Goal: Contribute content: Contribute content

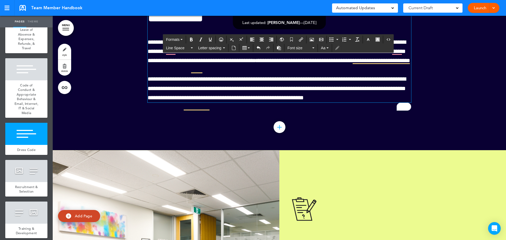
click at [361, 100] on span "**********" at bounding box center [277, 88] width 258 height 24
click at [337, 103] on p "**********" at bounding box center [280, 89] width 264 height 28
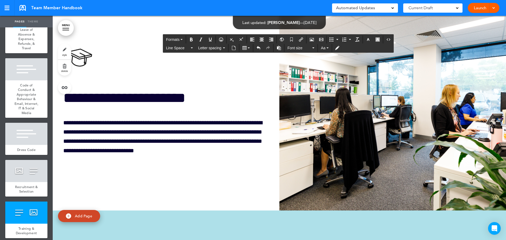
scroll to position [13559, 0]
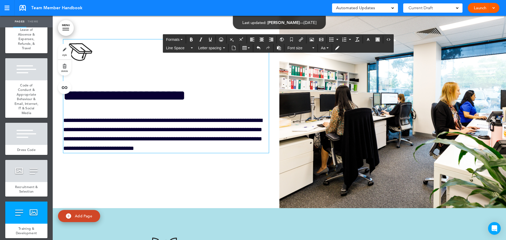
drag, startPoint x: 177, startPoint y: 171, endPoint x: 176, endPoint y: 175, distance: 3.5
click at [177, 153] on p "**********" at bounding box center [165, 134] width 204 height 37
click at [228, 153] on p "**********" at bounding box center [165, 134] width 204 height 37
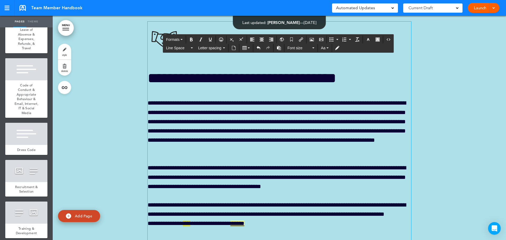
scroll to position [13796, 0]
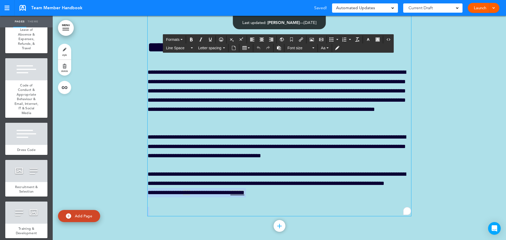
drag, startPoint x: 146, startPoint y: 214, endPoint x: 300, endPoint y: 221, distance: 154.5
click at [300, 216] on div "**********" at bounding box center [280, 103] width 264 height 225
copy p "***** **** *** *** * ***** **** *** ******"
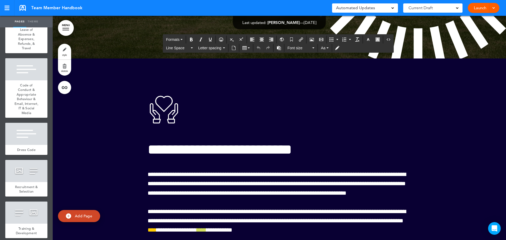
scroll to position [12293, 0]
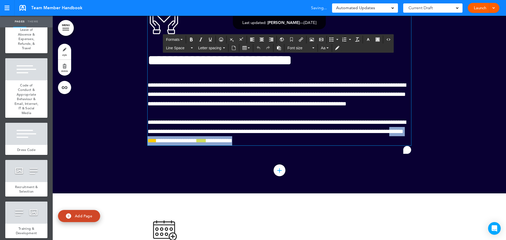
drag, startPoint x: 197, startPoint y: 169, endPoint x: 323, endPoint y: 174, distance: 126.7
click at [323, 146] on p "**********" at bounding box center [280, 132] width 264 height 28
paste div "To enrich screen reader interactions, please activate Accessibility in Grammarl…"
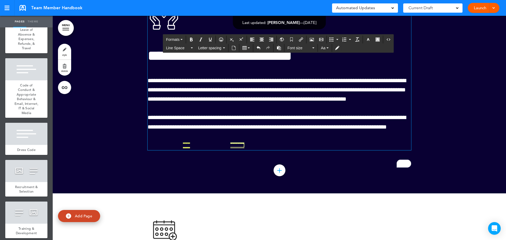
drag, startPoint x: 198, startPoint y: 161, endPoint x: 310, endPoint y: 166, distance: 111.7
click at [311, 132] on p "**********" at bounding box center [280, 122] width 264 height 18
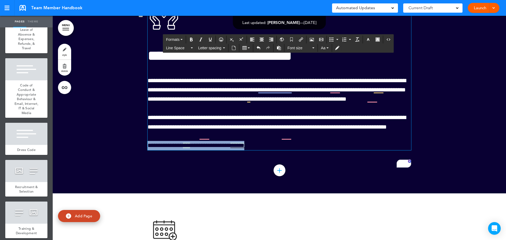
drag, startPoint x: 209, startPoint y: 161, endPoint x: 295, endPoint y: 182, distance: 88.2
click at [295, 150] on div "**********" at bounding box center [280, 74] width 264 height 151
click at [370, 38] on icon "button" at bounding box center [368, 39] width 4 height 4
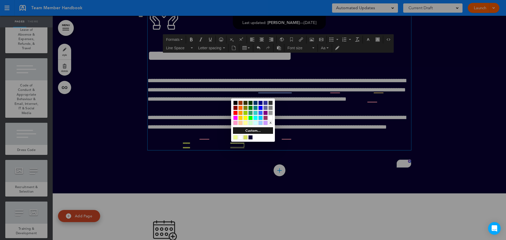
click at [241, 136] on div at bounding box center [240, 137] width 4 height 4
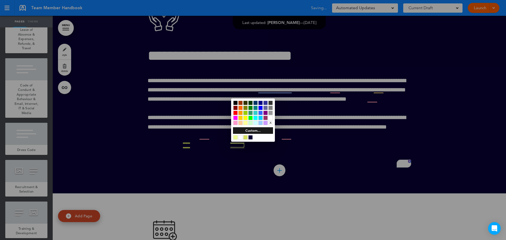
click at [259, 46] on div at bounding box center [253, 120] width 506 height 240
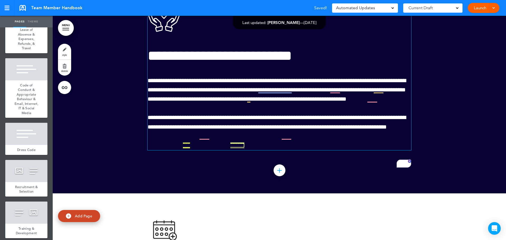
click at [219, 149] on link "****" at bounding box center [213, 146] width 9 height 6
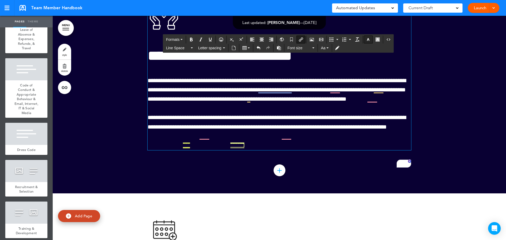
click at [368, 40] on icon "button" at bounding box center [368, 39] width 4 height 4
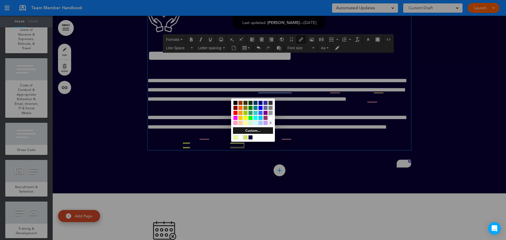
click at [240, 136] on div at bounding box center [240, 137] width 4 height 4
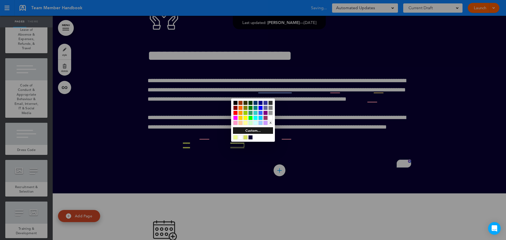
click at [199, 161] on div at bounding box center [253, 120] width 506 height 240
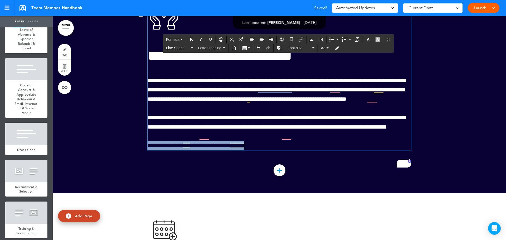
drag, startPoint x: 199, startPoint y: 163, endPoint x: 307, endPoint y: 185, distance: 110.2
click at [307, 150] on div "**********" at bounding box center [280, 74] width 264 height 151
click at [367, 40] on icon "button" at bounding box center [368, 39] width 4 height 4
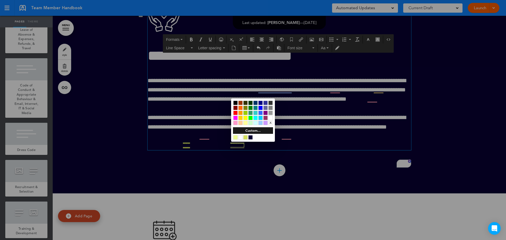
click at [240, 138] on div at bounding box center [240, 137] width 4 height 4
click at [258, 47] on div at bounding box center [253, 120] width 506 height 240
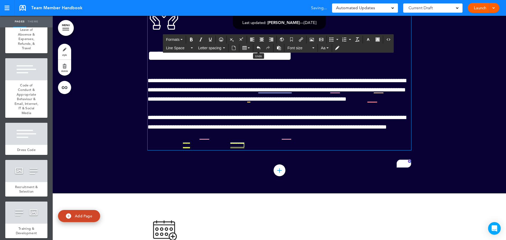
click at [258, 47] on icon "Undo" at bounding box center [259, 48] width 4 height 4
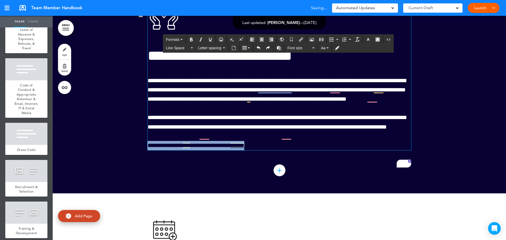
click at [258, 47] on icon "Undo" at bounding box center [259, 48] width 4 height 4
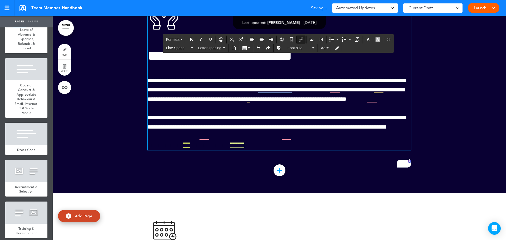
click at [258, 47] on icon "Undo" at bounding box center [259, 48] width 4 height 4
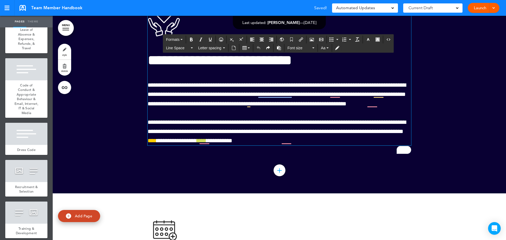
click at [318, 179] on div "**********" at bounding box center [280, 81] width 264 height 194
drag, startPoint x: 210, startPoint y: 169, endPoint x: 224, endPoint y: 170, distance: 14.3
click at [224, 144] on span "**********" at bounding box center [277, 131] width 258 height 24
click at [369, 41] on icon "button" at bounding box center [368, 39] width 4 height 4
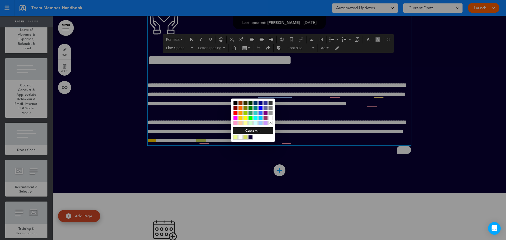
click at [240, 137] on div at bounding box center [240, 137] width 4 height 4
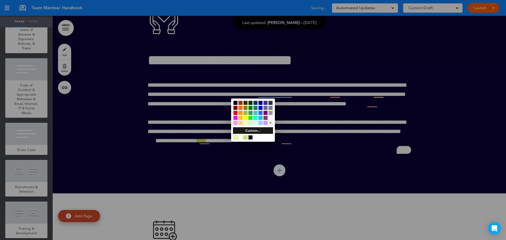
click at [267, 171] on div at bounding box center [253, 120] width 506 height 240
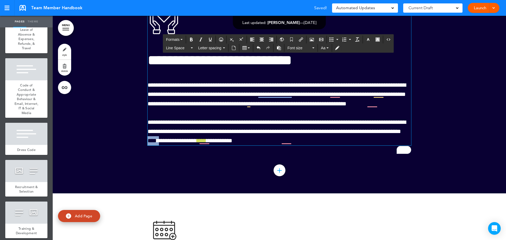
drag, startPoint x: 210, startPoint y: 169, endPoint x: 224, endPoint y: 169, distance: 14.5
click at [224, 144] on span "**********" at bounding box center [277, 131] width 258 height 24
click at [368, 40] on icon "button" at bounding box center [368, 39] width 4 height 4
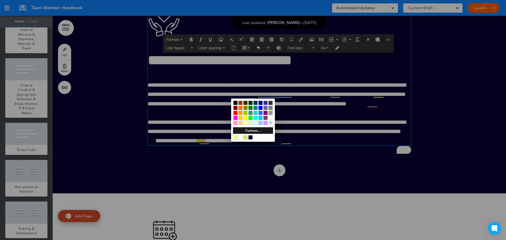
click at [240, 138] on div at bounding box center [240, 137] width 4 height 4
click at [292, 158] on div at bounding box center [253, 120] width 506 height 240
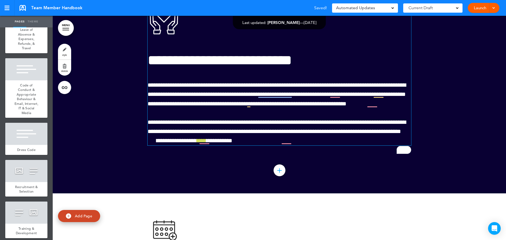
click at [157, 144] on link "****" at bounding box center [152, 141] width 9 height 6
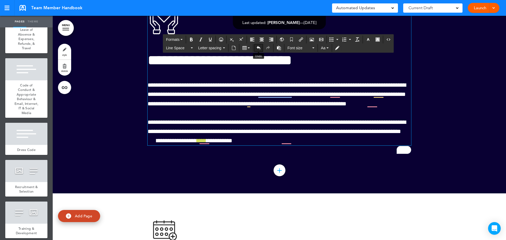
click at [259, 48] on icon "Undo" at bounding box center [259, 48] width 4 height 4
click at [257, 50] on icon "Undo" at bounding box center [259, 48] width 4 height 4
click at [270, 146] on p "**********" at bounding box center [280, 132] width 264 height 28
click at [315, 146] on p "**********" at bounding box center [280, 132] width 264 height 28
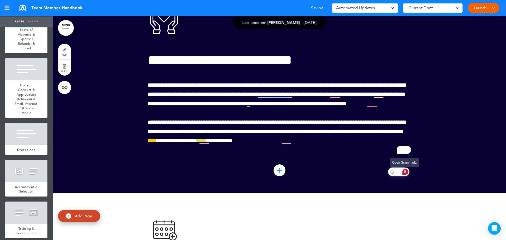
click at [406, 171] on div "5" at bounding box center [406, 172] width 6 height 6
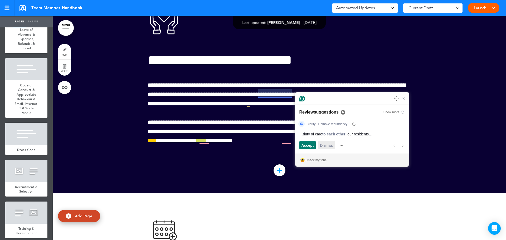
click at [331, 147] on span "Dismiss" at bounding box center [326, 146] width 13 height 6
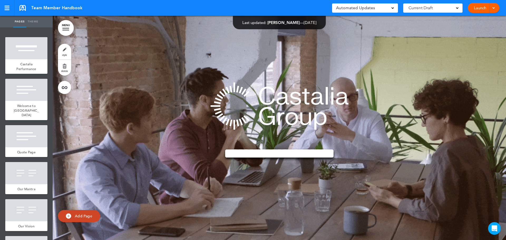
scroll to position [13868, 0]
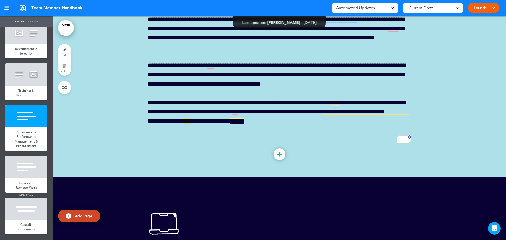
click at [20, 196] on span "add page" at bounding box center [26, 194] width 20 height 3
type input "********"
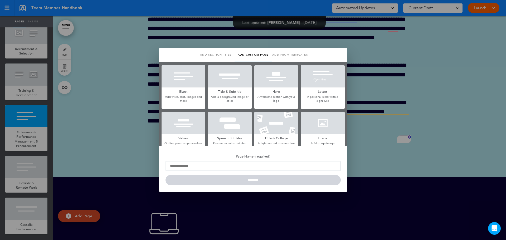
click at [181, 90] on h5 "Blank" at bounding box center [184, 91] width 44 height 7
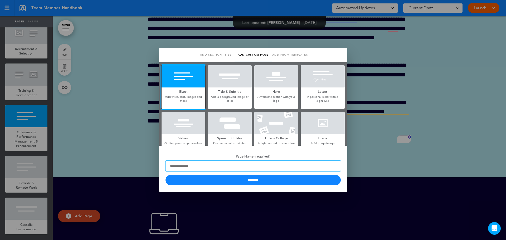
click at [197, 166] on input "Page Name (required)" at bounding box center [253, 166] width 175 height 10
type input "*"
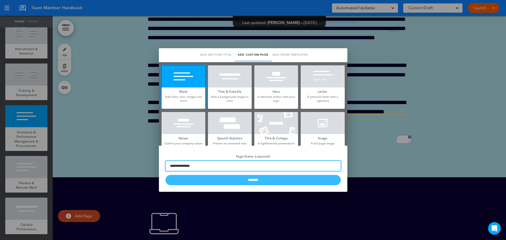
type input "**********"
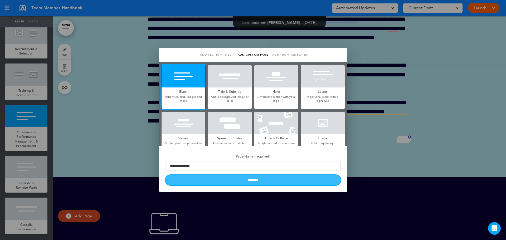
click at [227, 180] on input "********" at bounding box center [253, 180] width 175 height 10
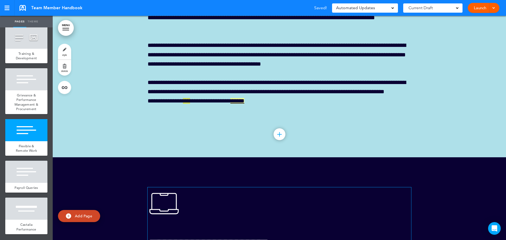
scroll to position [13947, 0]
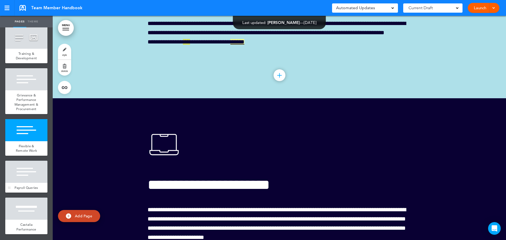
click at [27, 183] on div at bounding box center [26, 172] width 42 height 22
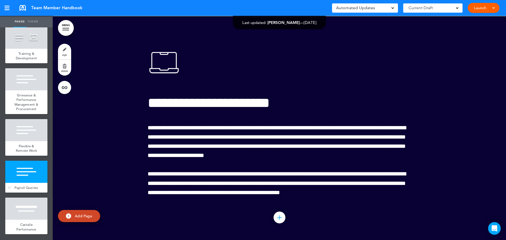
scroll to position [14277, 0]
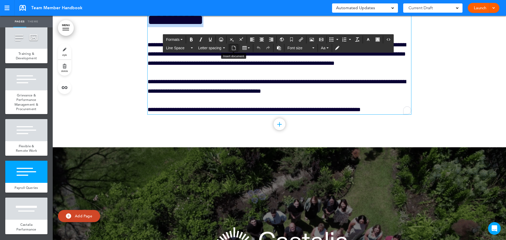
drag, startPoint x: 152, startPoint y: 42, endPoint x: 231, endPoint y: 48, distance: 79.6
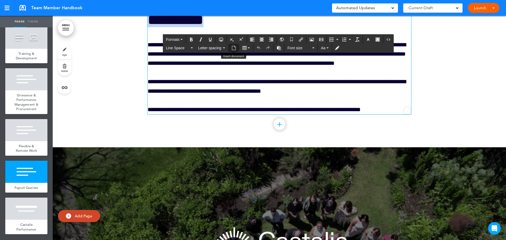
click at [219, 68] on p "**********" at bounding box center [280, 54] width 264 height 28
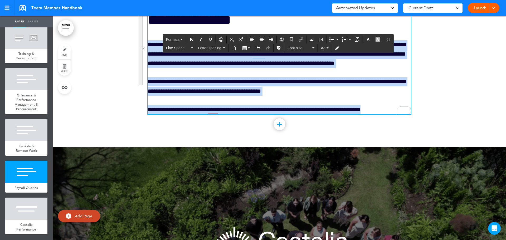
drag, startPoint x: 147, startPoint y: 67, endPoint x: 375, endPoint y: 130, distance: 236.3
click at [375, 114] on div "**********" at bounding box center [280, 64] width 264 height 102
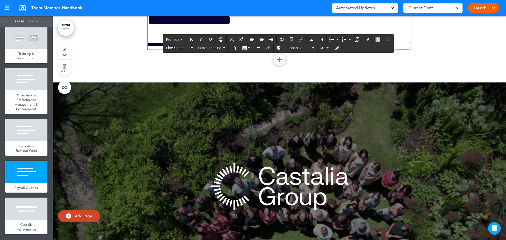
click at [188, 50] on p "**********" at bounding box center [280, 44] width 264 height 9
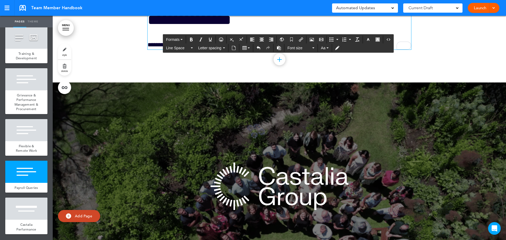
click at [267, 50] on p "**********" at bounding box center [280, 44] width 264 height 9
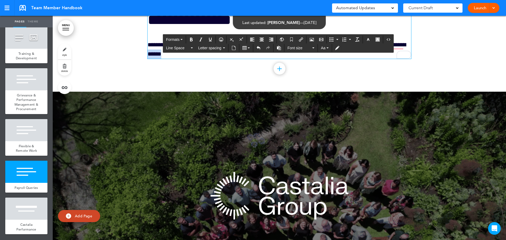
drag, startPoint x: 157, startPoint y: 76, endPoint x: 185, endPoint y: 92, distance: 32.0
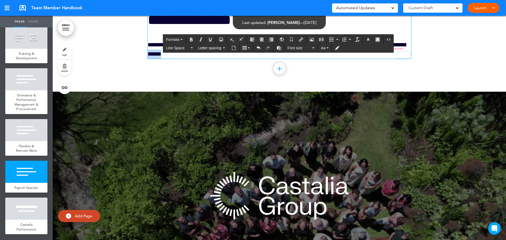
click at [189, 59] on p "**********" at bounding box center [280, 49] width 264 height 18
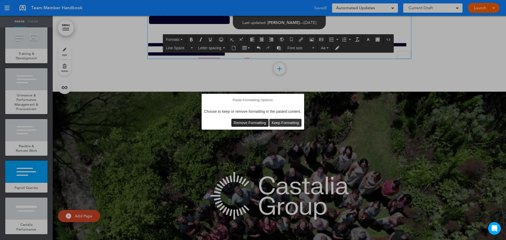
click at [246, 122] on span "Remove Formatting" at bounding box center [250, 123] width 32 height 4
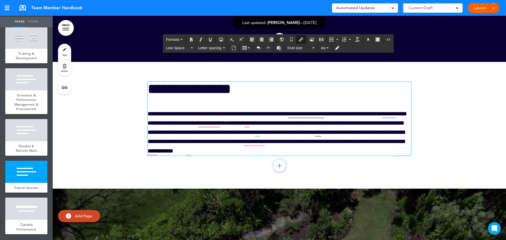
scroll to position [14198, 0]
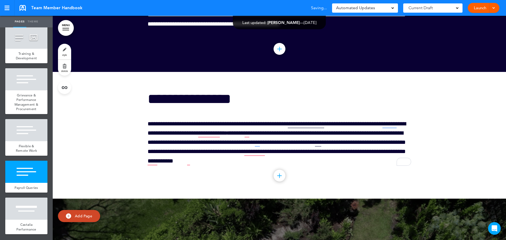
click at [101, 102] on div at bounding box center [280, 135] width 454 height 127
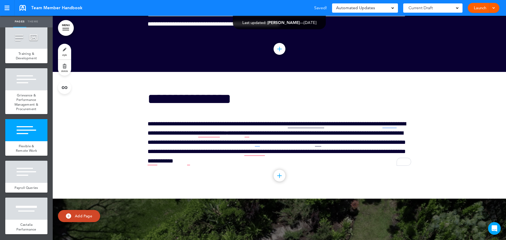
click at [67, 52] on link "style" at bounding box center [64, 52] width 13 height 16
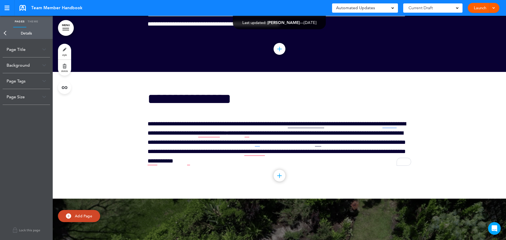
click at [29, 84] on div "Page Tags" at bounding box center [26, 81] width 47 height 16
click at [24, 95] on input at bounding box center [27, 95] width 40 height 10
click at [46, 79] on div "Page Tags" at bounding box center [26, 81] width 47 height 16
click at [66, 50] on link "style" at bounding box center [64, 52] width 13 height 16
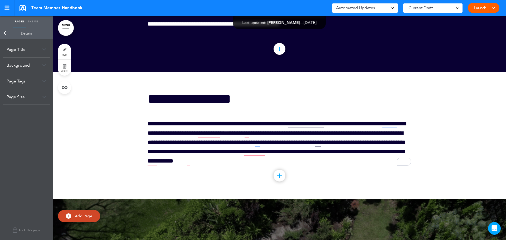
click at [31, 64] on div "Background" at bounding box center [26, 66] width 47 height 16
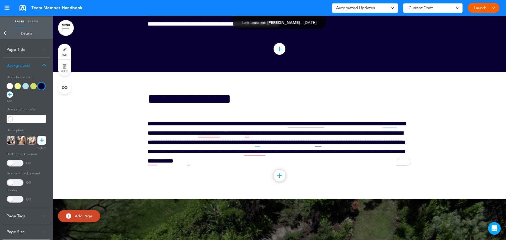
click at [45, 143] on link at bounding box center [41, 140] width 9 height 9
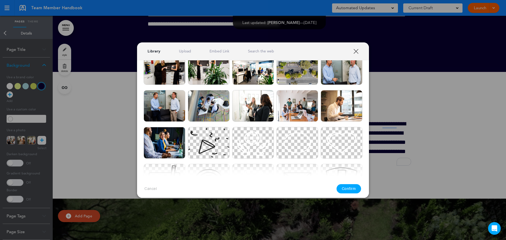
scroll to position [1002, 0]
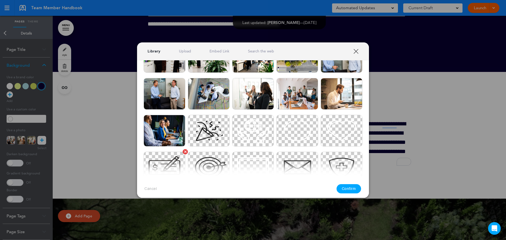
click at [158, 165] on img at bounding box center [165, 168] width 42 height 32
click at [168, 158] on img at bounding box center [165, 168] width 42 height 32
click at [344, 188] on button "Confirm" at bounding box center [349, 188] width 25 height 9
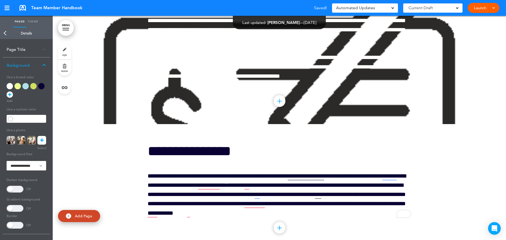
scroll to position [14145, 0]
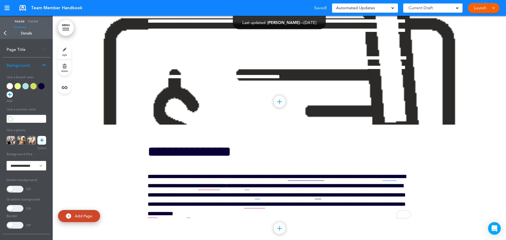
click at [137, 81] on div at bounding box center [280, 12] width 454 height 224
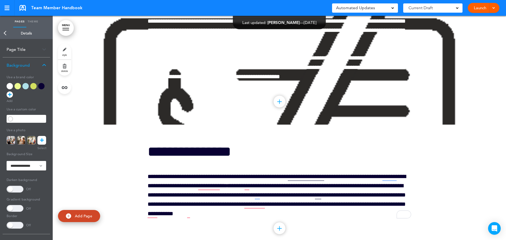
click at [414, 125] on div at bounding box center [280, 12] width 454 height 224
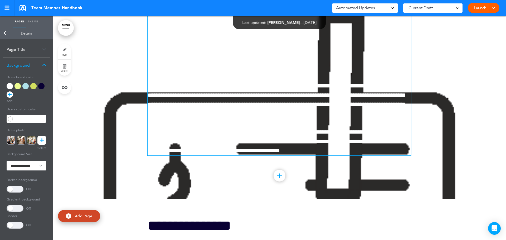
scroll to position [14066, 0]
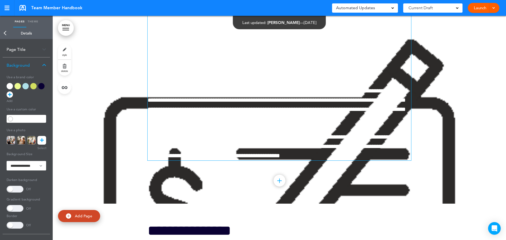
click at [170, 73] on span "**********" at bounding box center [209, 66] width 122 height 15
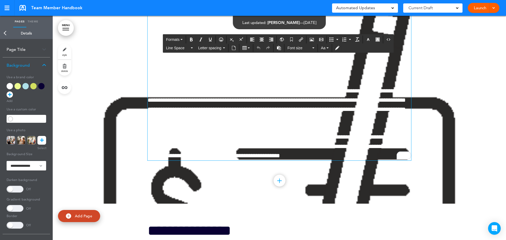
click at [127, 121] on div at bounding box center [280, 91] width 454 height 224
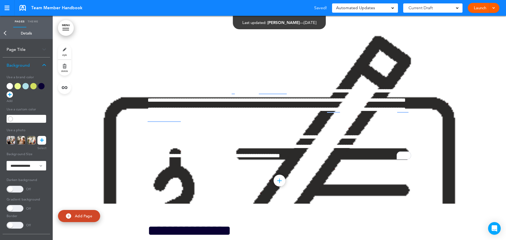
click at [126, 131] on div at bounding box center [280, 91] width 454 height 224
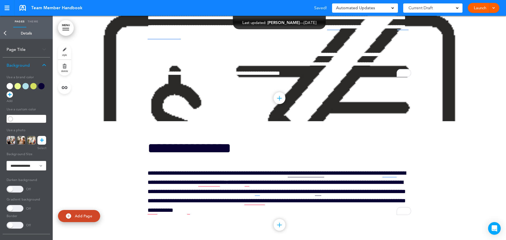
scroll to position [14172, 0]
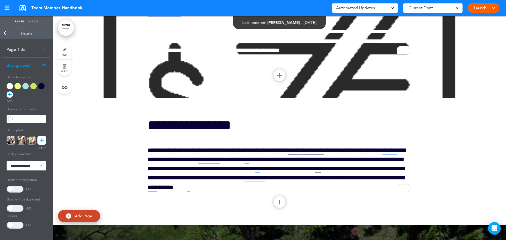
click at [66, 53] on link "style" at bounding box center [64, 52] width 13 height 16
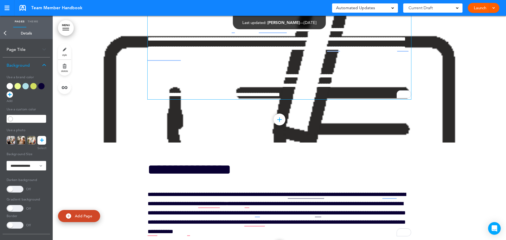
scroll to position [14119, 0]
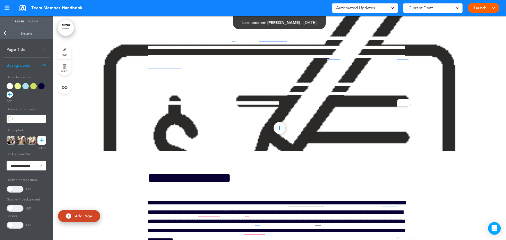
click at [132, 114] on div at bounding box center [280, 39] width 454 height 224
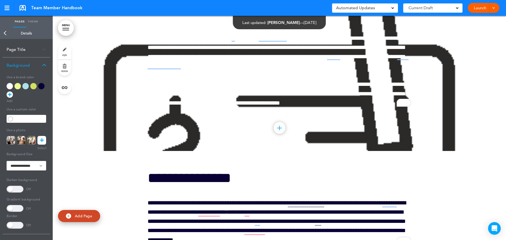
click at [67, 66] on link "delete" at bounding box center [64, 68] width 13 height 16
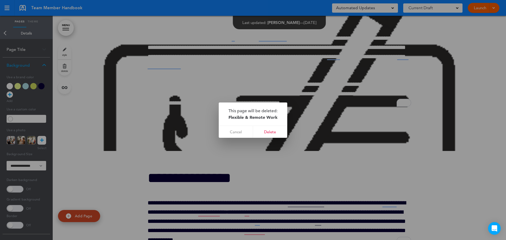
drag, startPoint x: 158, startPoint y: 151, endPoint x: 186, endPoint y: 153, distance: 28.3
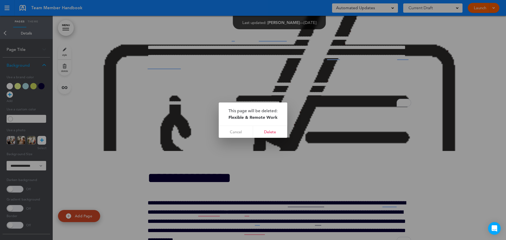
click at [159, 151] on div at bounding box center [253, 120] width 506 height 240
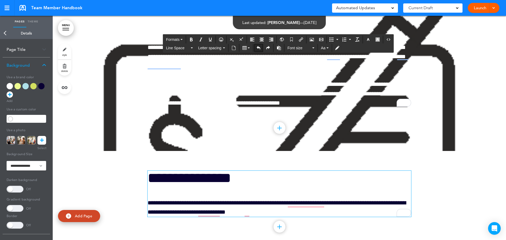
click at [258, 47] on icon "Undo" at bounding box center [259, 48] width 4 height 4
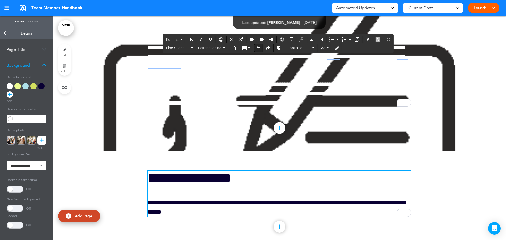
click at [258, 47] on icon "Undo" at bounding box center [259, 48] width 4 height 4
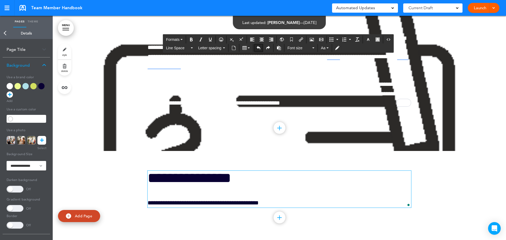
click at [258, 47] on icon "Undo" at bounding box center [259, 48] width 4 height 4
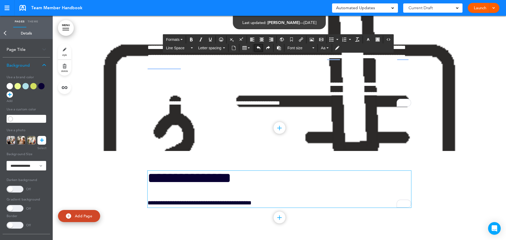
click at [258, 47] on icon "Undo" at bounding box center [259, 48] width 4 height 4
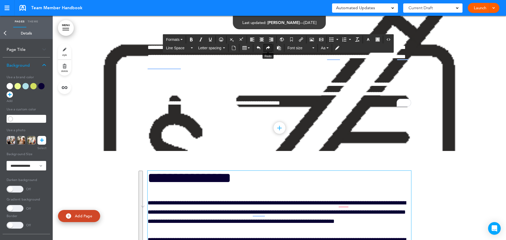
click at [266, 49] on icon "Redo" at bounding box center [268, 48] width 4 height 4
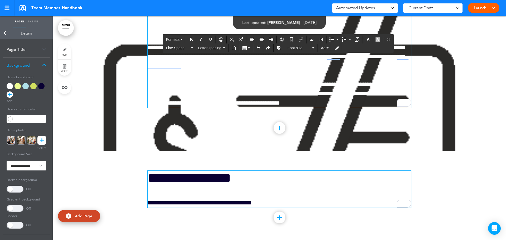
click at [151, 53] on div "**********" at bounding box center [280, 32] width 264 height 151
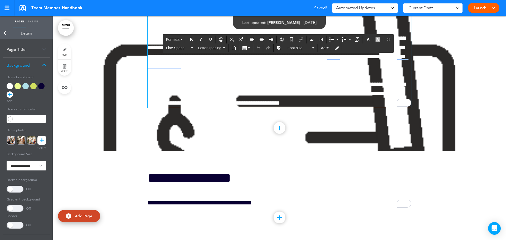
click at [125, 70] on div at bounding box center [280, 39] width 454 height 224
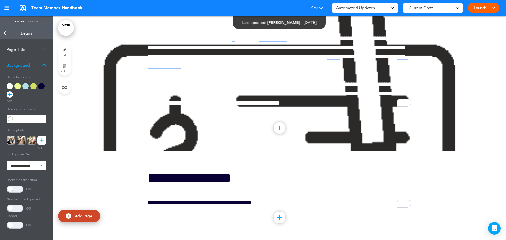
click at [123, 72] on div at bounding box center [280, 39] width 454 height 224
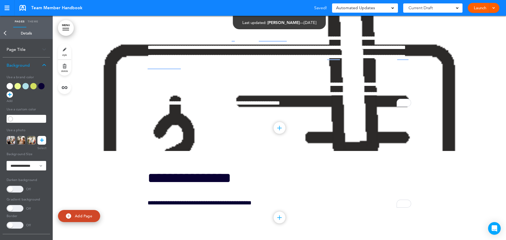
click at [114, 151] on div at bounding box center [280, 39] width 454 height 224
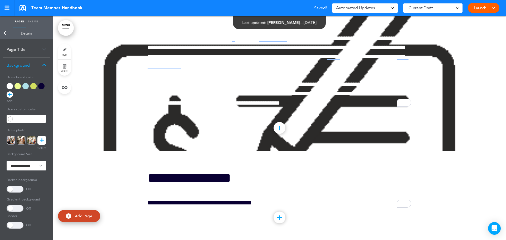
click at [114, 151] on div at bounding box center [280, 39] width 454 height 224
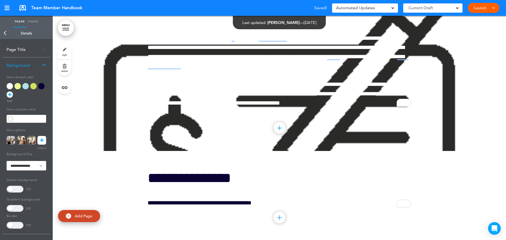
click at [109, 151] on div at bounding box center [280, 39] width 454 height 224
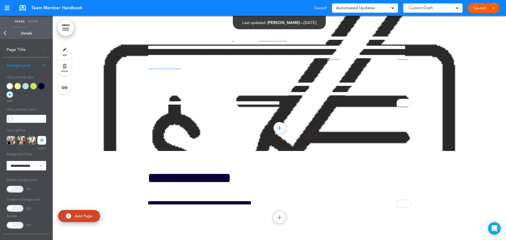
click at [109, 151] on div at bounding box center [280, 39] width 454 height 224
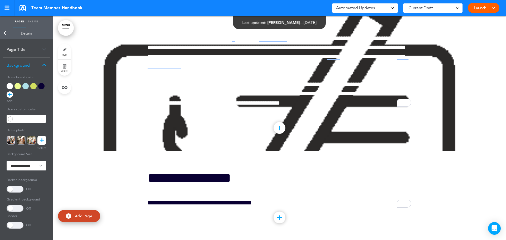
click at [162, 141] on div "**********" at bounding box center [280, 39] width 264 height 204
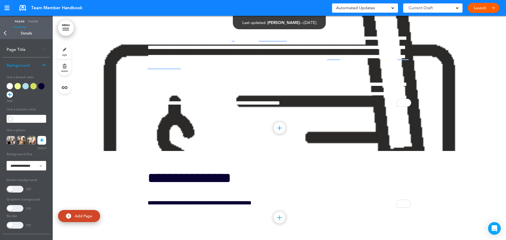
click at [449, 151] on div at bounding box center [280, 39] width 454 height 224
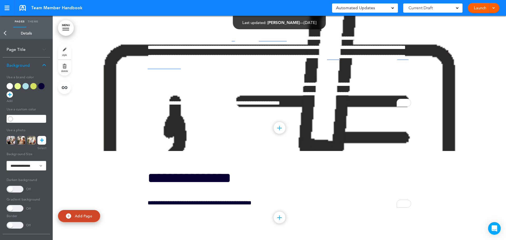
click at [119, 75] on div at bounding box center [280, 39] width 454 height 224
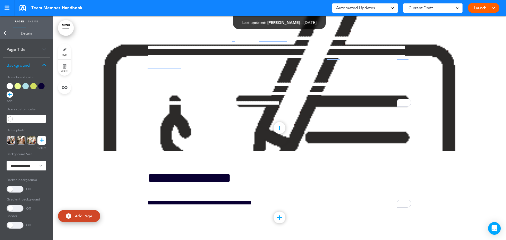
click at [118, 74] on div at bounding box center [280, 39] width 454 height 224
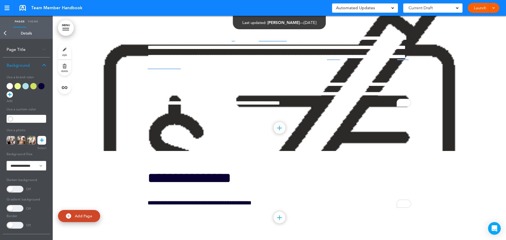
click at [118, 74] on div at bounding box center [280, 39] width 454 height 224
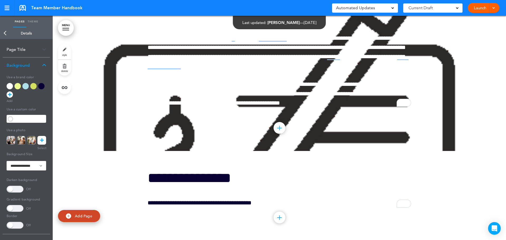
click at [118, 74] on div at bounding box center [280, 39] width 454 height 224
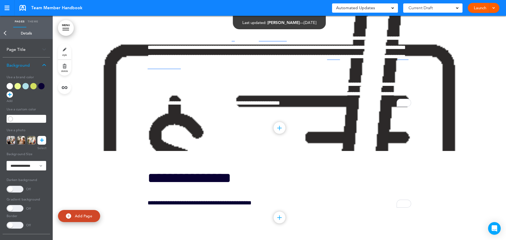
click at [118, 74] on div at bounding box center [280, 39] width 454 height 224
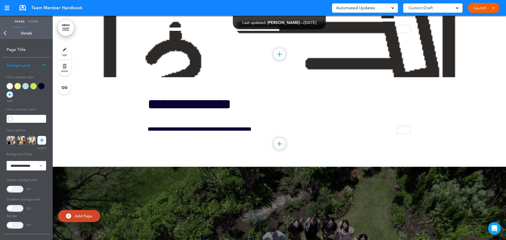
scroll to position [14198, 0]
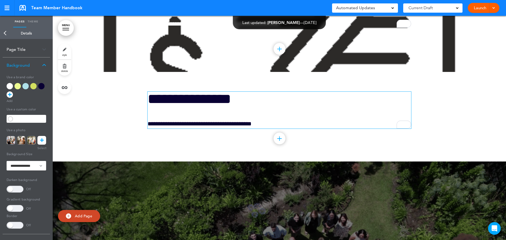
click at [219, 129] on p "**********" at bounding box center [280, 123] width 264 height 9
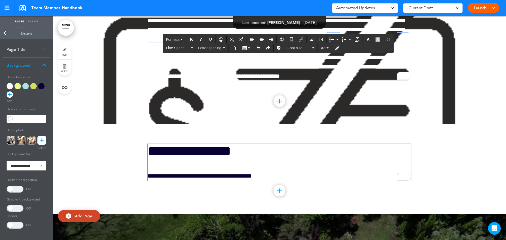
scroll to position [14145, 0]
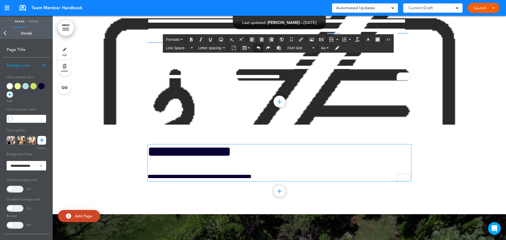
click at [258, 47] on icon "Undo" at bounding box center [259, 48] width 4 height 4
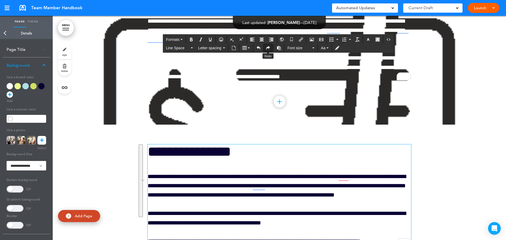
click at [270, 47] on icon "Redo" at bounding box center [268, 48] width 4 height 4
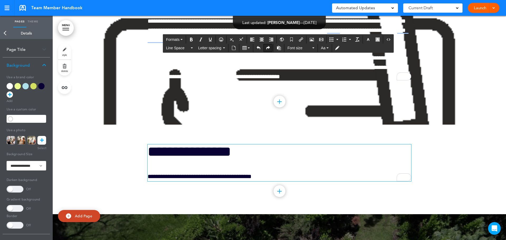
click at [270, 47] on icon "Redo" at bounding box center [268, 48] width 4 height 4
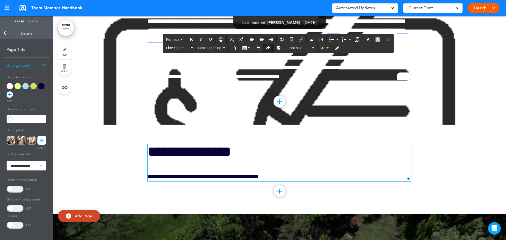
click at [270, 47] on icon "Redo" at bounding box center [268, 48] width 4 height 4
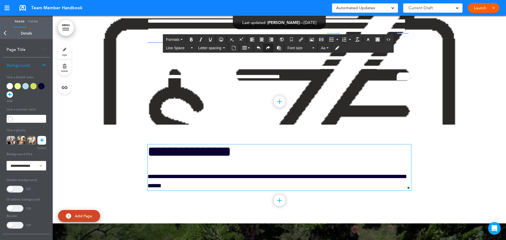
click at [270, 47] on icon "Redo" at bounding box center [268, 48] width 4 height 4
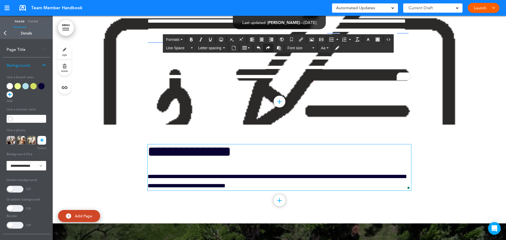
click at [270, 47] on icon "Redo" at bounding box center [268, 48] width 4 height 4
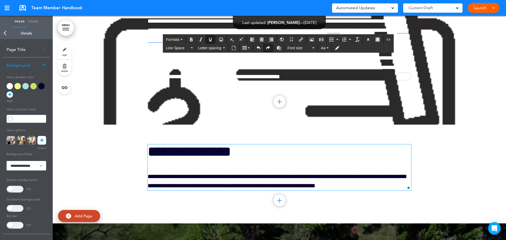
click at [270, 47] on icon "Redo" at bounding box center [268, 48] width 4 height 4
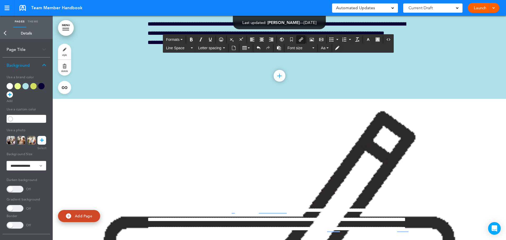
scroll to position [14013, 0]
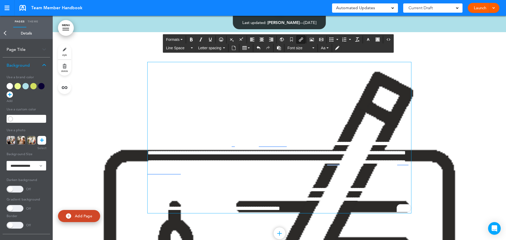
click at [181, 171] on span "**********" at bounding box center [277, 158] width 258 height 34
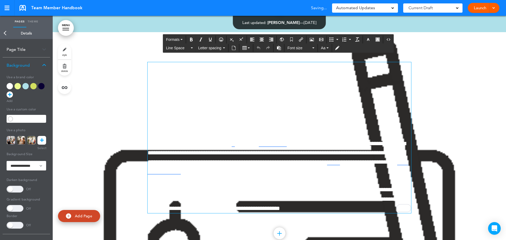
click at [178, 121] on div "**********" at bounding box center [280, 137] width 264 height 151
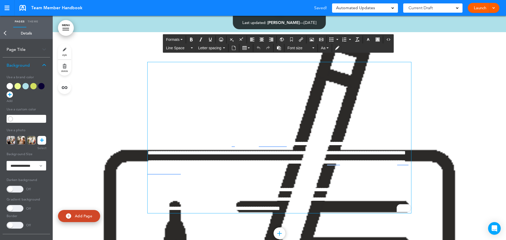
click at [151, 87] on img "To enrich screen reader interactions, please activate Accessibility in Grammarl…" at bounding box center [164, 78] width 33 height 33
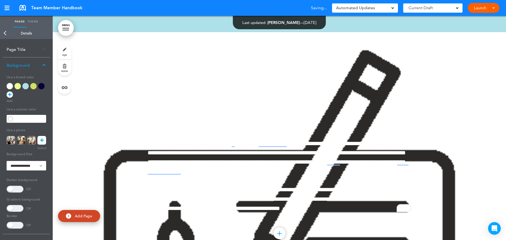
click at [112, 123] on div at bounding box center [280, 144] width 454 height 224
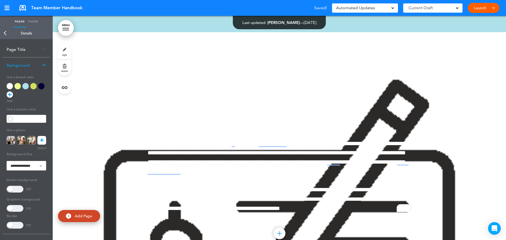
click at [33, 23] on link "Theme" at bounding box center [32, 22] width 13 height 12
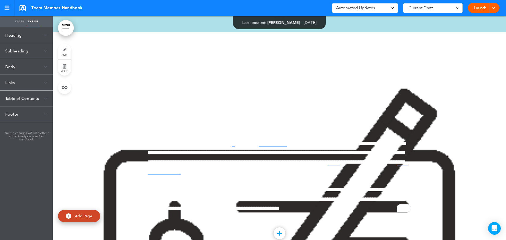
click at [21, 21] on link "Pages" at bounding box center [19, 22] width 13 height 12
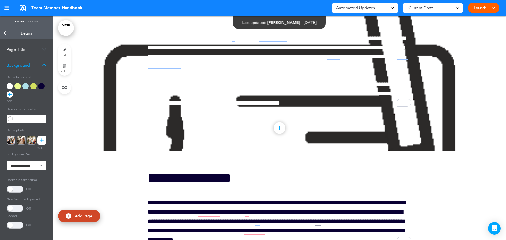
scroll to position [13961, 0]
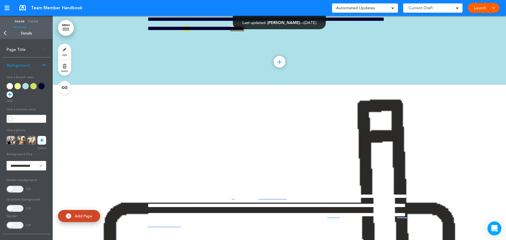
click at [495, 227] on icon "Open Intercom Messenger" at bounding box center [495, 228] width 6 height 7
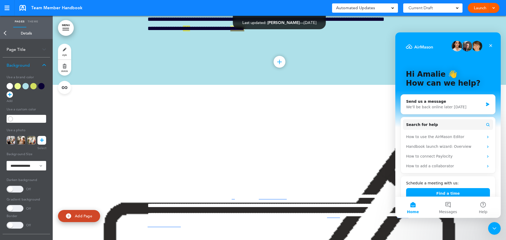
scroll to position [0, 0]
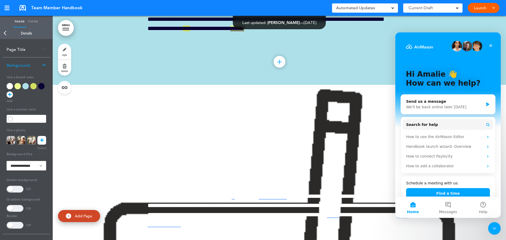
click at [167, 127] on div "**********" at bounding box center [280, 197] width 264 height 204
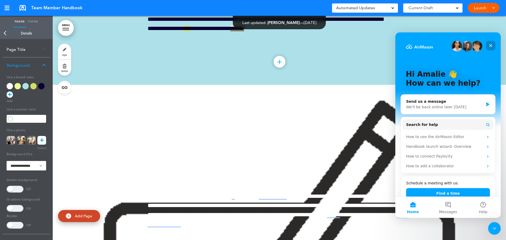
click at [491, 44] on icon "Close" at bounding box center [491, 46] width 4 height 4
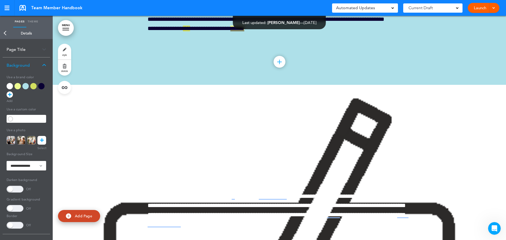
scroll to position [13776, 0]
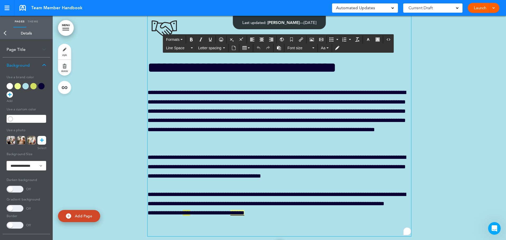
click at [149, 44] on img "To enrich screen reader interactions, please activate Accessibility in Grammarl…" at bounding box center [164, 27] width 33 height 33
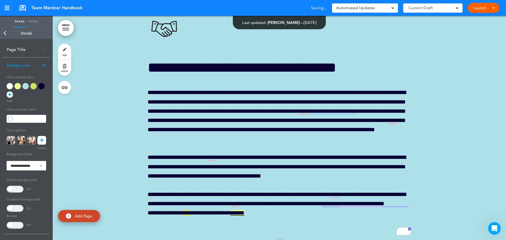
click at [99, 63] on div at bounding box center [280, 130] width 454 height 278
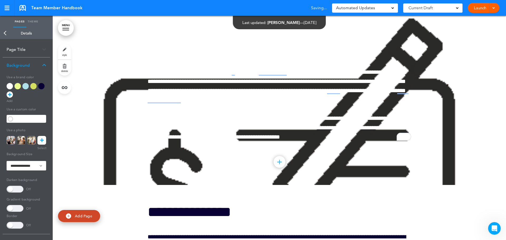
scroll to position [14093, 0]
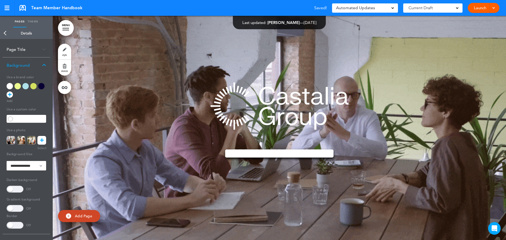
scroll to position [14082, 0]
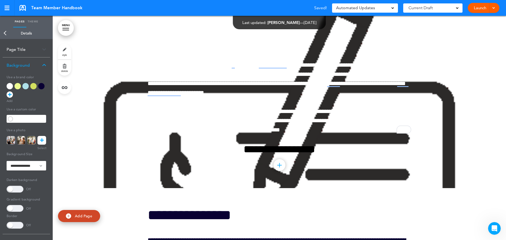
click at [8, 36] on link "Back" at bounding box center [5, 33] width 11 height 12
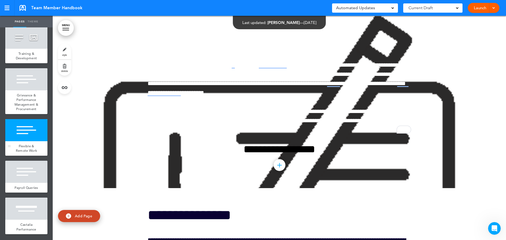
click at [28, 156] on div "Flexible & Remote Work" at bounding box center [26, 148] width 42 height 15
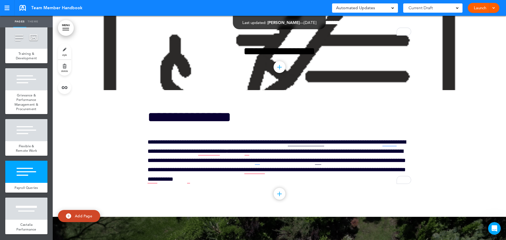
scroll to position [14132, 0]
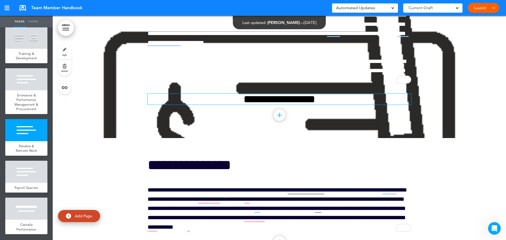
click at [244, 105] on h2 "**********" at bounding box center [280, 99] width 264 height 11
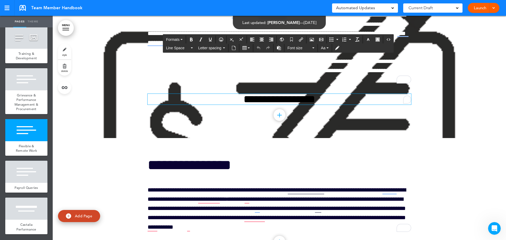
click at [213, 114] on div "**********" at bounding box center [280, 28] width 264 height 228
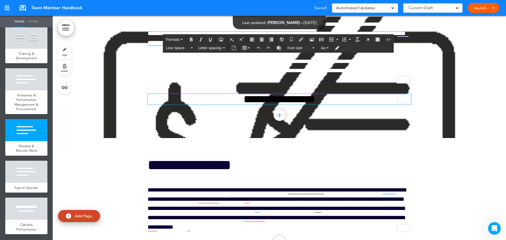
click at [229, 105] on h2 "**********" at bounding box center [280, 99] width 264 height 11
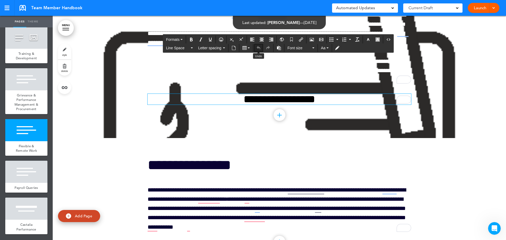
click at [260, 49] on icon "Undo" at bounding box center [259, 48] width 4 height 4
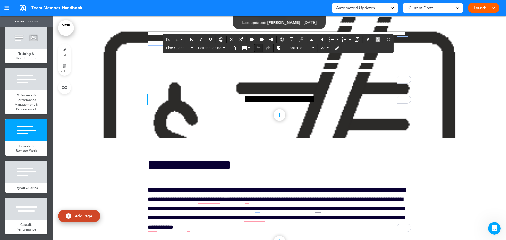
click at [259, 49] on icon "Undo" at bounding box center [259, 48] width 4 height 4
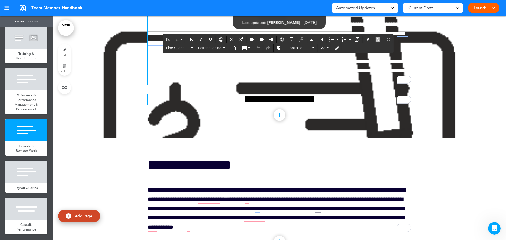
click at [170, 72] on div "**********" at bounding box center [280, 9] width 264 height 151
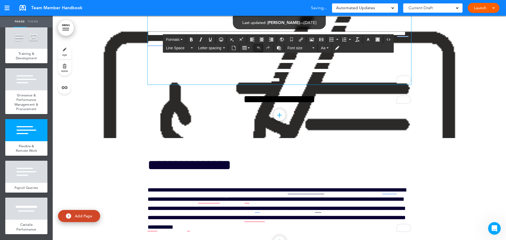
click at [256, 46] on button "Undo" at bounding box center [259, 47] width 8 height 7
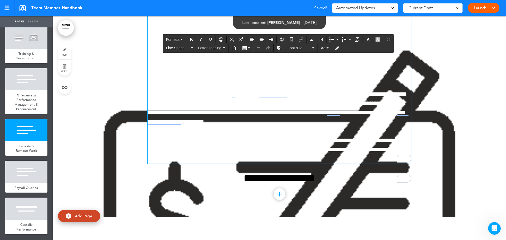
scroll to position [13974, 0]
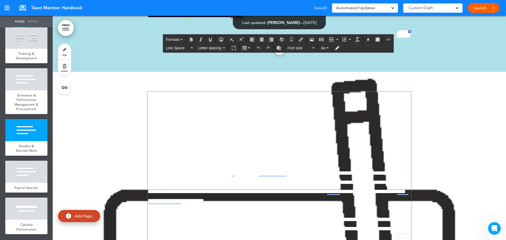
click at [163, 116] on img "To enrich screen reader interactions, please activate Accessibility in Grammarl…" at bounding box center [164, 108] width 33 height 33
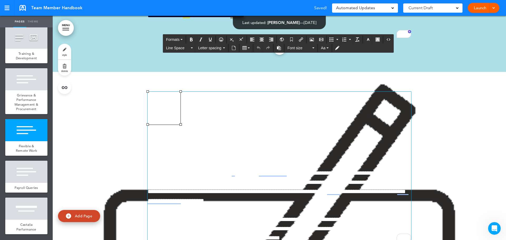
click at [126, 111] on div at bounding box center [280, 186] width 454 height 228
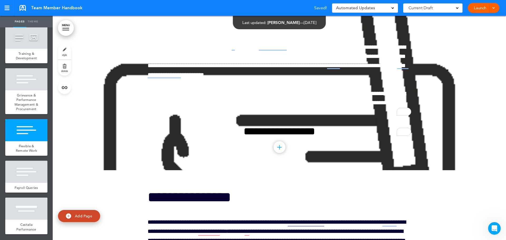
scroll to position [14106, 0]
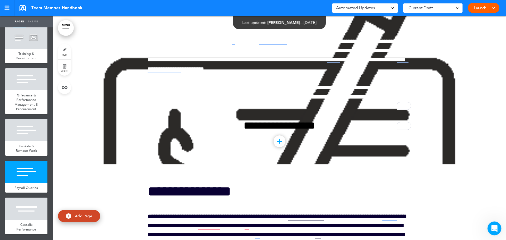
click at [496, 228] on icon "Open Intercom Messenger" at bounding box center [494, 228] width 9 height 9
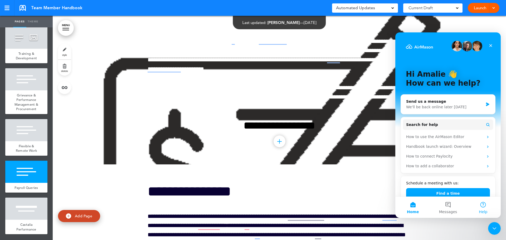
click at [483, 207] on button "Help" at bounding box center [483, 207] width 35 height 21
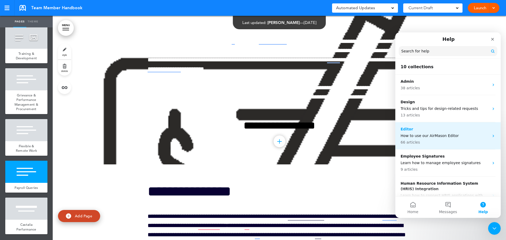
click at [420, 146] on div "Editor How to use our AirMason Editor 66 articles" at bounding box center [449, 135] width 106 height 27
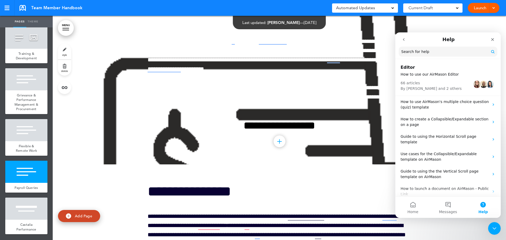
click at [408, 55] on input "Search for help" at bounding box center [448, 52] width 99 height 10
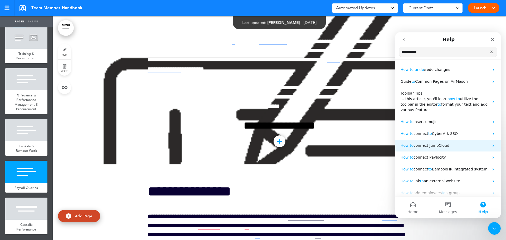
scroll to position [2, 0]
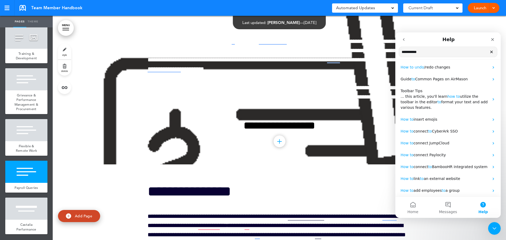
drag, startPoint x: 426, startPoint y: 51, endPoint x: 366, endPoint y: 51, distance: 60.7
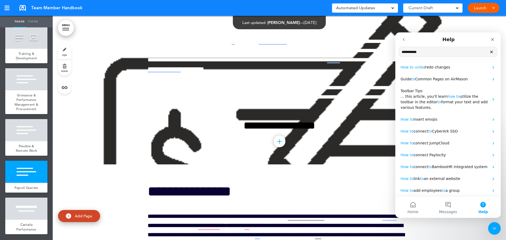
click html "**********"
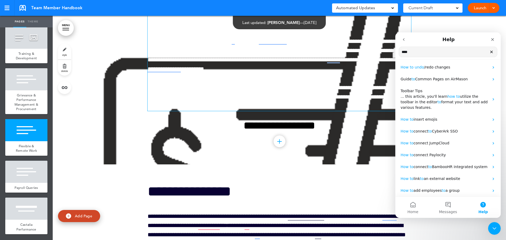
type input "****"
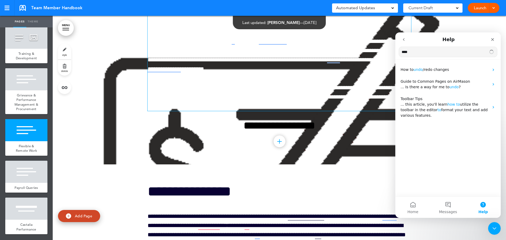
scroll to position [0, 0]
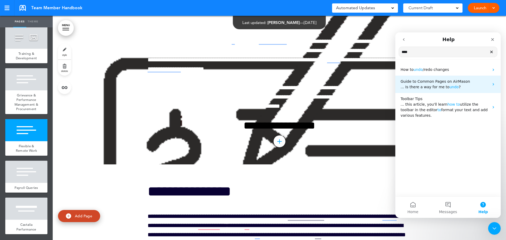
click at [450, 88] on span "undo" at bounding box center [454, 87] width 9 height 4
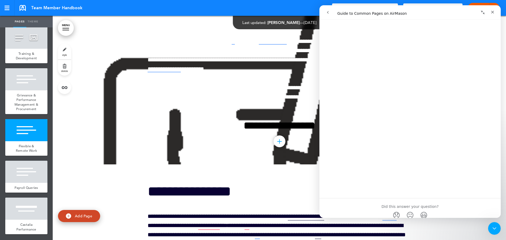
scroll to position [1492, 0]
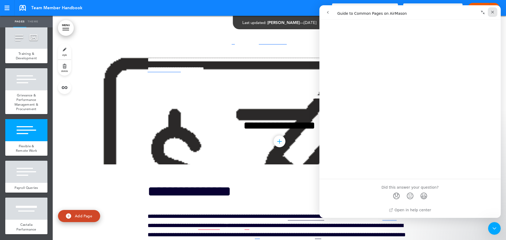
click at [492, 10] on icon "Close" at bounding box center [493, 12] width 4 height 4
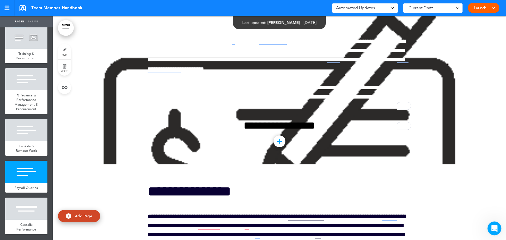
click at [494, 229] on icon "Open Intercom Messenger" at bounding box center [494, 228] width 9 height 9
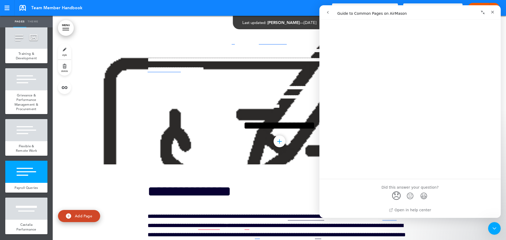
click at [394, 199] on span "😞" at bounding box center [397, 196] width 10 height 14
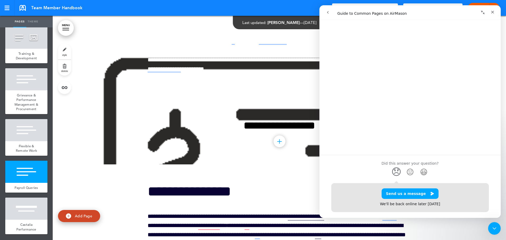
scroll to position [1529, 0]
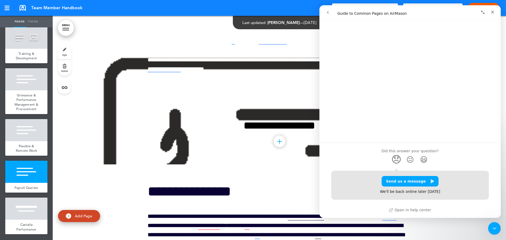
click at [364, 184] on div "Send us a message We'll be back online later today" at bounding box center [411, 185] width 158 height 29
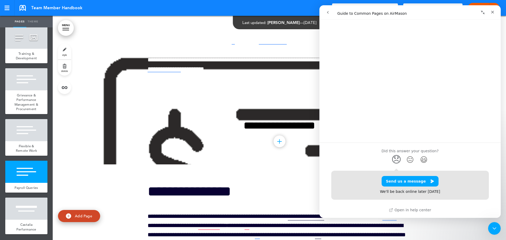
click at [388, 191] on div "We'll be back online later today" at bounding box center [410, 192] width 60 height 6
click at [403, 212] on link "Open in help center" at bounding box center [410, 210] width 42 height 4
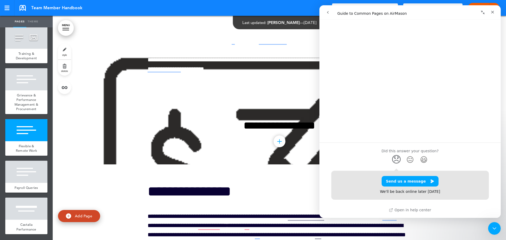
click at [119, 123] on div at bounding box center [280, 54] width 454 height 228
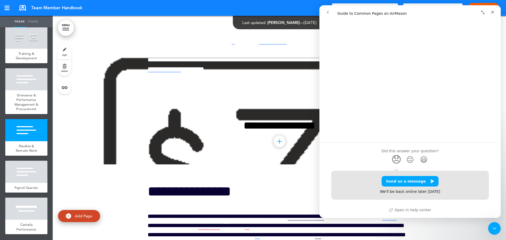
click at [114, 144] on div at bounding box center [280, 54] width 454 height 228
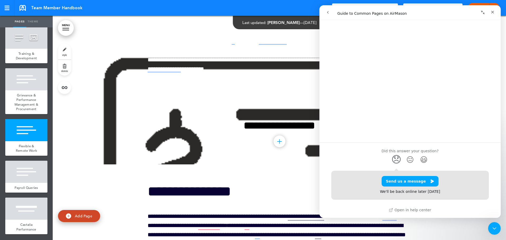
click at [114, 144] on div at bounding box center [280, 54] width 454 height 228
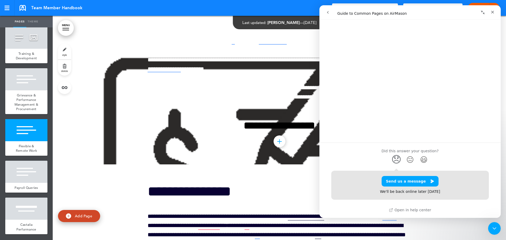
click at [114, 144] on div at bounding box center [280, 54] width 454 height 228
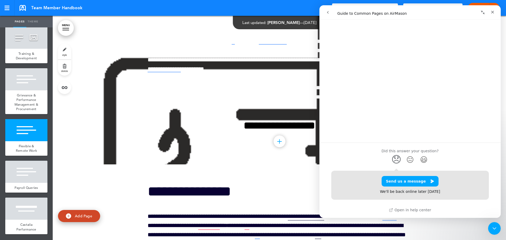
click at [114, 144] on div at bounding box center [280, 54] width 454 height 228
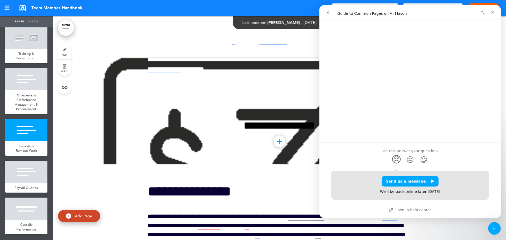
click at [114, 144] on div at bounding box center [280, 54] width 454 height 228
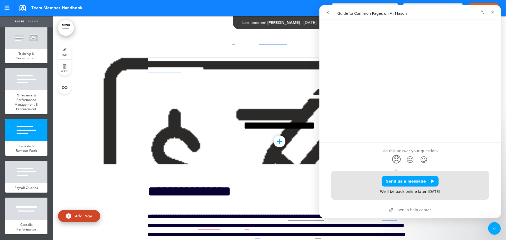
drag, startPoint x: 115, startPoint y: 144, endPoint x: 130, endPoint y: 160, distance: 22.2
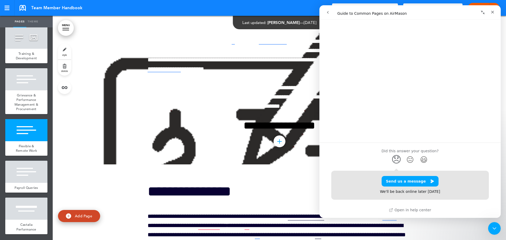
click at [130, 160] on div at bounding box center [280, 54] width 454 height 228
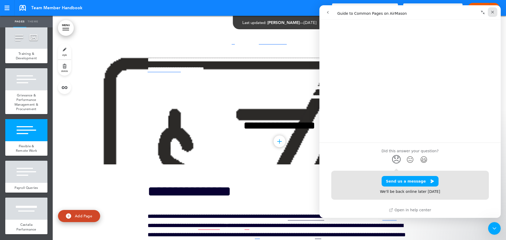
click at [494, 13] on icon "Close" at bounding box center [493, 12] width 3 height 3
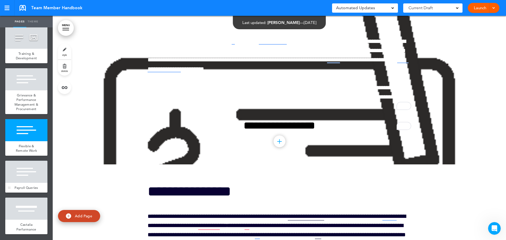
click at [24, 183] on div at bounding box center [26, 172] width 42 height 22
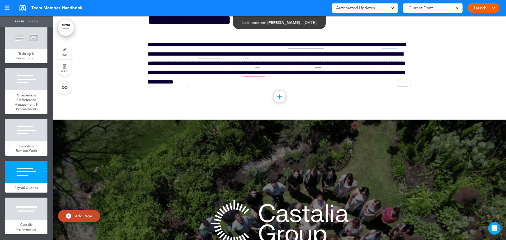
click at [31, 141] on div at bounding box center [26, 130] width 42 height 22
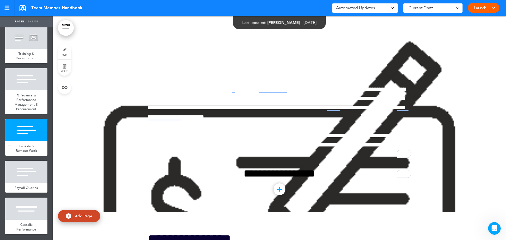
scroll to position [14053, 0]
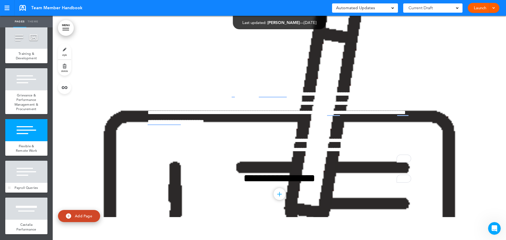
click at [28, 183] on div at bounding box center [26, 172] width 42 height 22
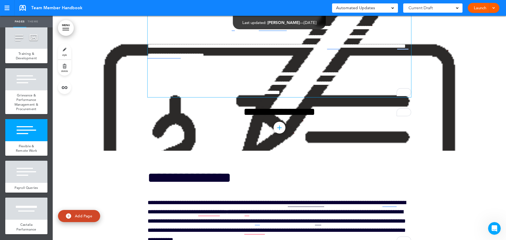
scroll to position [14119, 0]
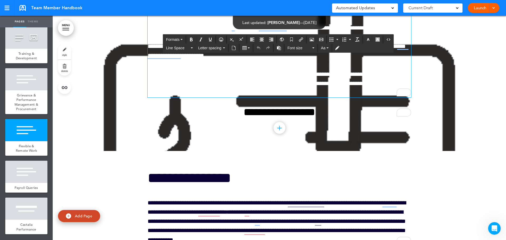
click at [168, 59] on span "**********" at bounding box center [277, 42] width 258 height 34
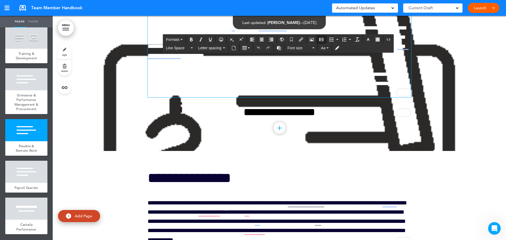
click at [321, 40] on icon "Insert/edit media" at bounding box center [321, 39] width 4 height 4
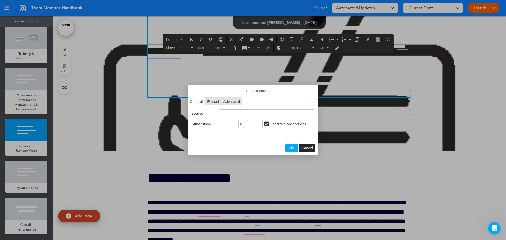
click at [312, 146] on span "Cancel" at bounding box center [308, 148] width 12 height 4
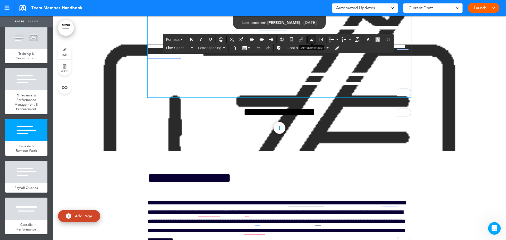
click at [313, 39] on icon "Airmason image" at bounding box center [312, 39] width 4 height 4
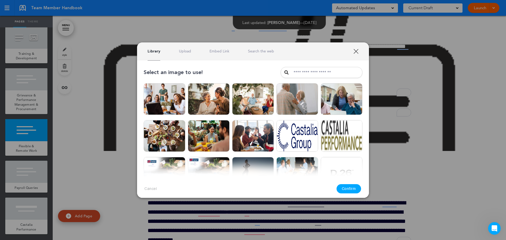
click at [355, 54] on link "XXX" at bounding box center [356, 51] width 5 height 5
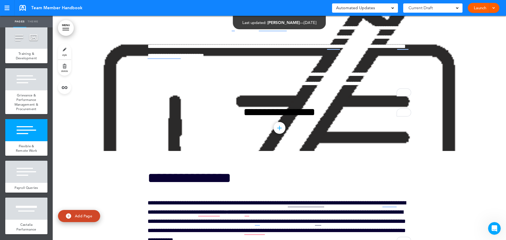
click at [68, 28] on link "MENU" at bounding box center [66, 28] width 16 height 16
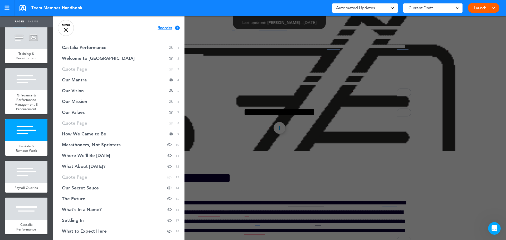
drag, startPoint x: 214, startPoint y: 43, endPoint x: 218, endPoint y: 53, distance: 11.2
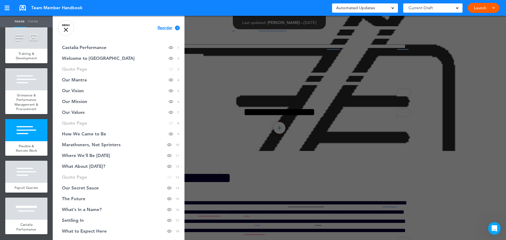
click at [214, 43] on div at bounding box center [306, 120] width 506 height 240
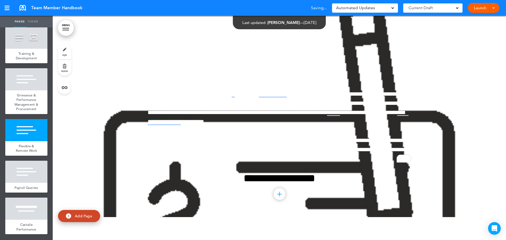
click at [436, 199] on div at bounding box center [280, 107] width 454 height 228
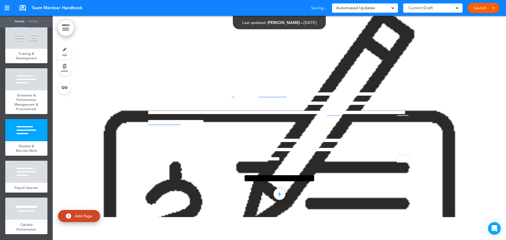
click at [447, 185] on div at bounding box center [280, 107] width 454 height 228
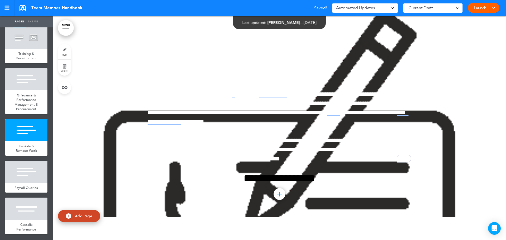
click at [447, 185] on div at bounding box center [280, 107] width 454 height 228
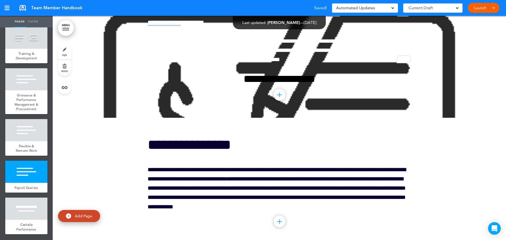
scroll to position [14185, 0]
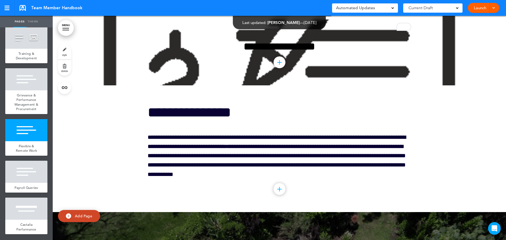
drag, startPoint x: 448, startPoint y: 96, endPoint x: 104, endPoint y: 121, distance: 345.1
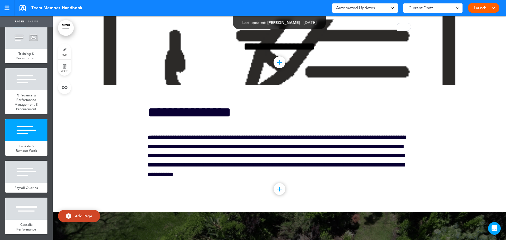
click at [104, 121] on div at bounding box center [280, 148] width 454 height 127
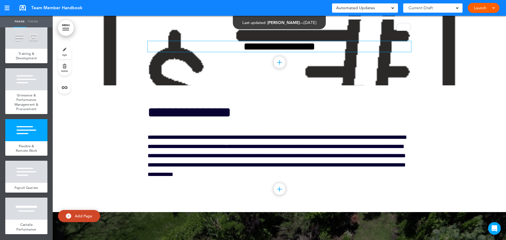
click at [220, 52] on h2 "**********" at bounding box center [280, 46] width 264 height 11
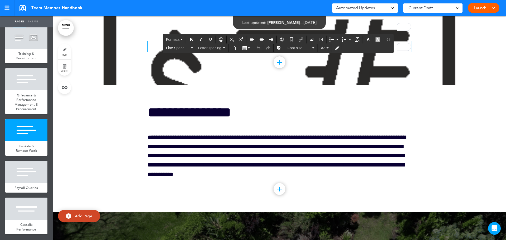
click at [185, 52] on h2 "**********" at bounding box center [280, 46] width 264 height 11
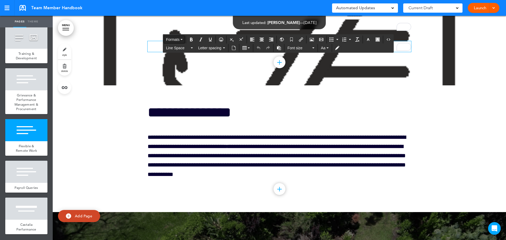
click at [181, 39] on button "Formats" at bounding box center [174, 39] width 21 height 7
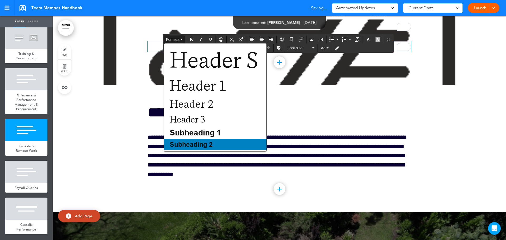
click at [180, 144] on span "Subheading 2" at bounding box center [191, 144] width 44 height 7
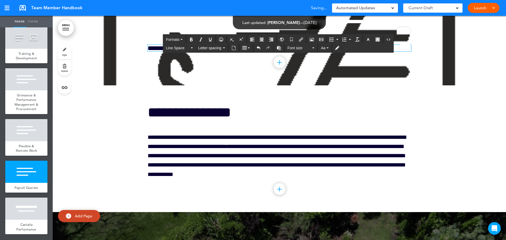
scroll to position [14189, 0]
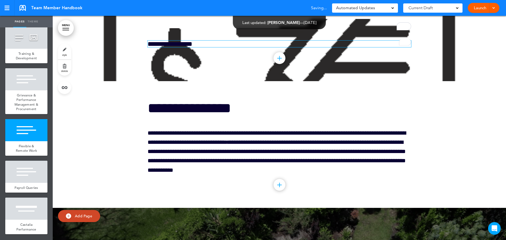
click at [155, 47] on h6 "**********" at bounding box center [280, 44] width 264 height 7
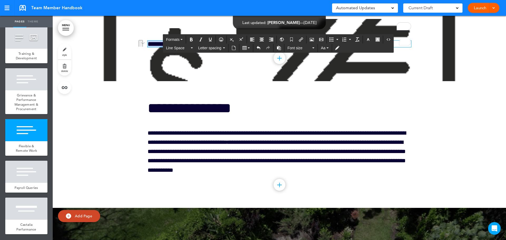
drag, startPoint x: 146, startPoint y: 65, endPoint x: 325, endPoint y: 81, distance: 179.6
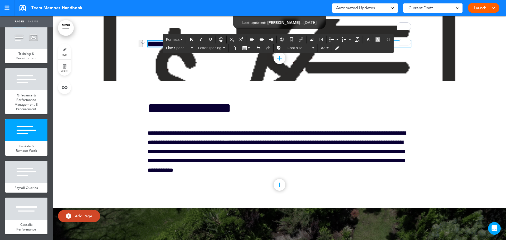
click at [326, 47] on h6 "**********" at bounding box center [280, 44] width 264 height 7
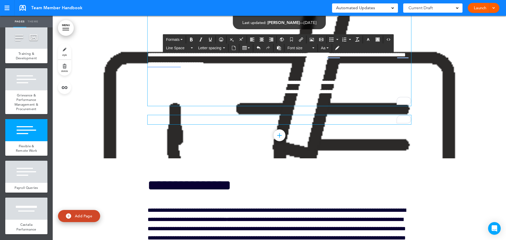
scroll to position [14110, 0]
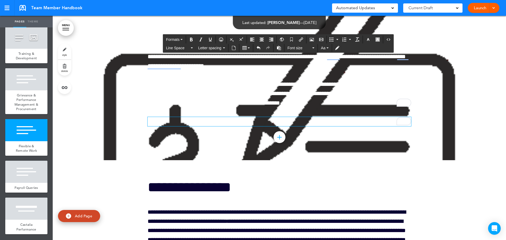
click at [121, 85] on div at bounding box center [280, 48] width 454 height 224
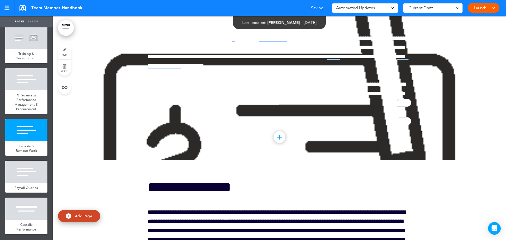
click at [120, 84] on div at bounding box center [280, 48] width 454 height 224
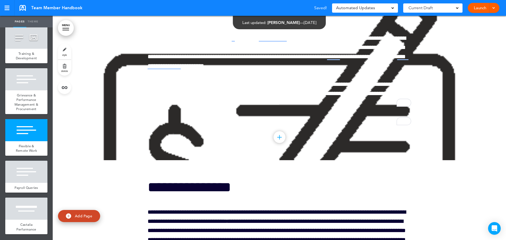
click at [132, 123] on div at bounding box center [280, 48] width 454 height 224
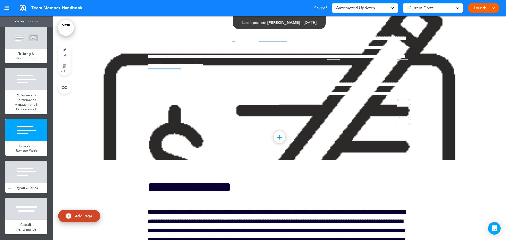
click at [19, 161] on div at bounding box center [26, 172] width 42 height 22
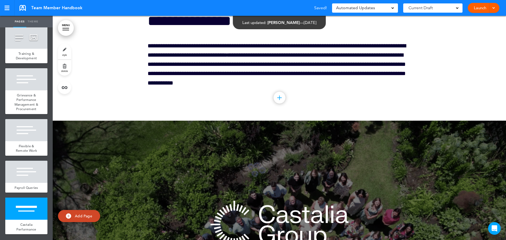
scroll to position [14277, 0]
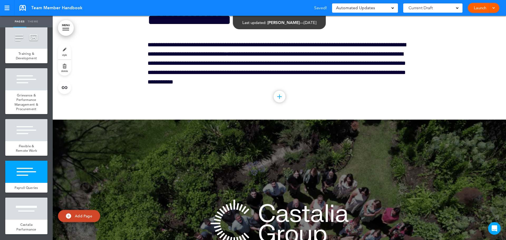
drag, startPoint x: 26, startPoint y: 125, endPoint x: 49, endPoint y: 128, distance: 23.2
click at [25, 125] on div at bounding box center [26, 130] width 42 height 22
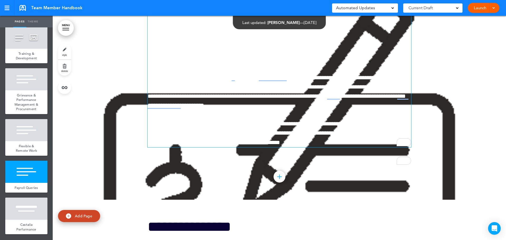
scroll to position [14053, 0]
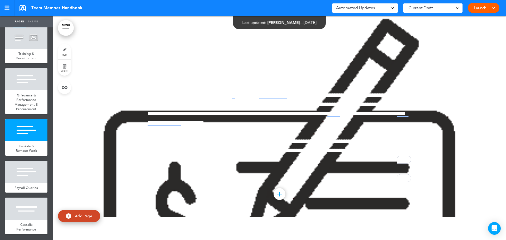
drag, startPoint x: 125, startPoint y: 139, endPoint x: 64, endPoint y: 64, distance: 95.8
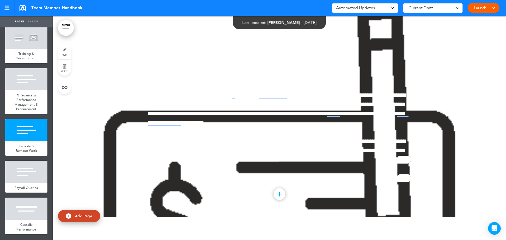
click at [64, 64] on link "delete" at bounding box center [64, 68] width 13 height 16
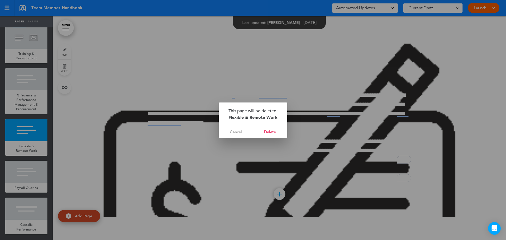
click at [150, 139] on div at bounding box center [253, 120] width 506 height 240
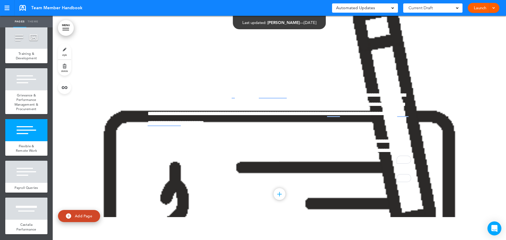
click at [496, 229] on icon "Open Intercom Messenger" at bounding box center [495, 228] width 6 height 7
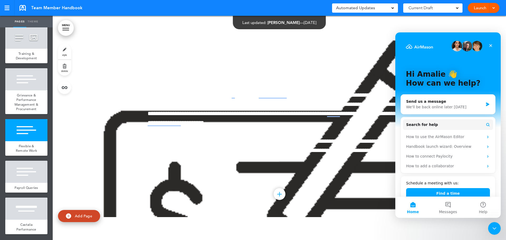
scroll to position [0, 0]
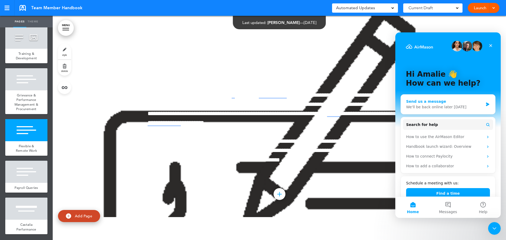
click at [411, 107] on div "We'll be back online later [DATE]" at bounding box center [444, 107] width 77 height 6
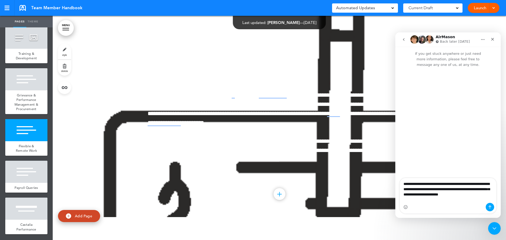
type textarea "**********"
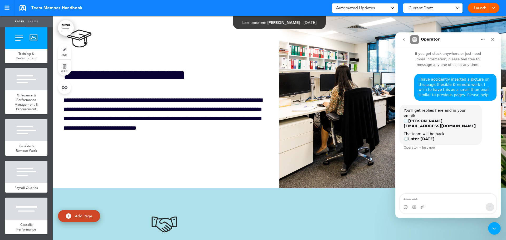
scroll to position [13578, 0]
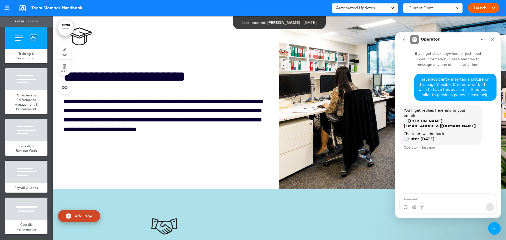
click at [21, 7] on link at bounding box center [23, 8] width 6 height 6
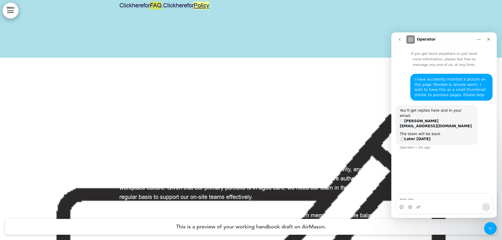
scroll to position [14220, 0]
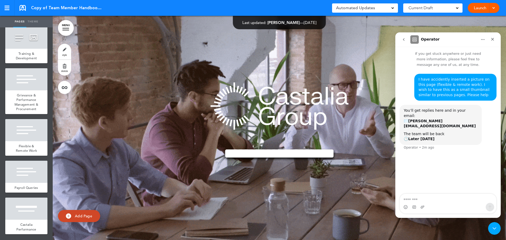
scroll to position [1619, 0]
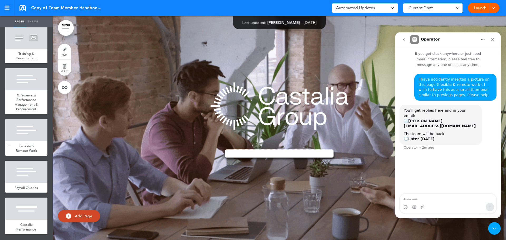
drag, startPoint x: 28, startPoint y: 141, endPoint x: 34, endPoint y: 141, distance: 6.3
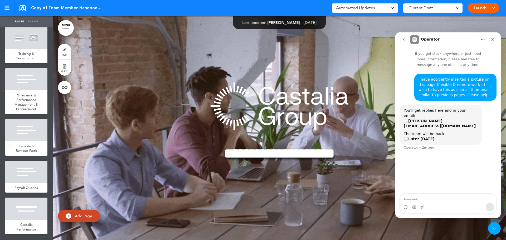
click at [28, 144] on span "Flexible & Remote Work" at bounding box center [26, 148] width 21 height 9
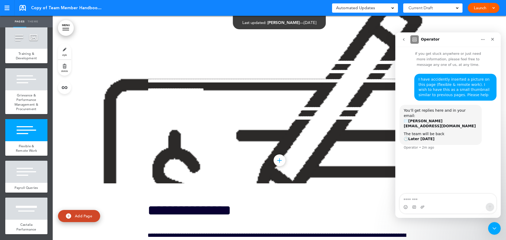
scroll to position [12977, 0]
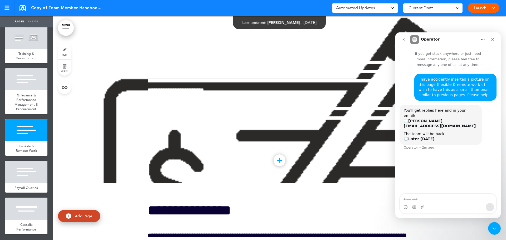
click at [195, 109] on div "**********" at bounding box center [280, 56] width 264 height 151
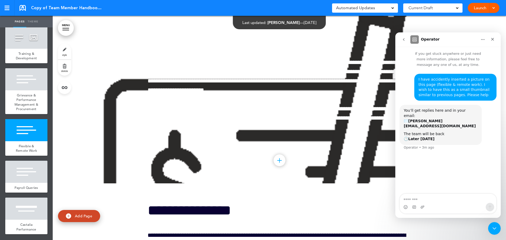
click at [405, 40] on icon "go back" at bounding box center [404, 39] width 4 height 4
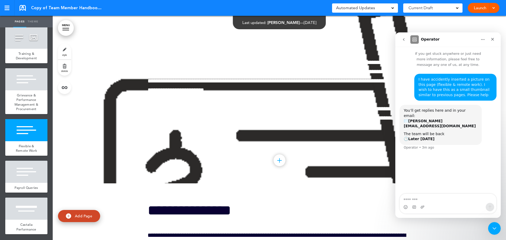
click at [443, 28] on div at bounding box center [280, 72] width 454 height 223
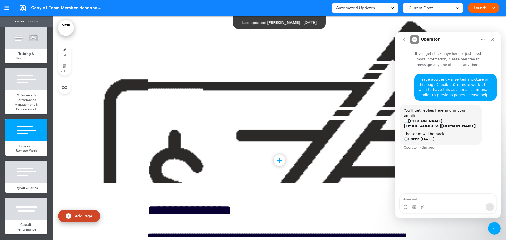
click at [405, 39] on icon "go back" at bounding box center [404, 39] width 2 height 3
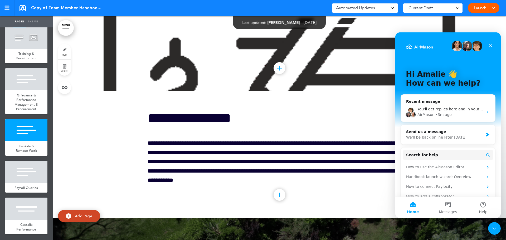
scroll to position [13082, 0]
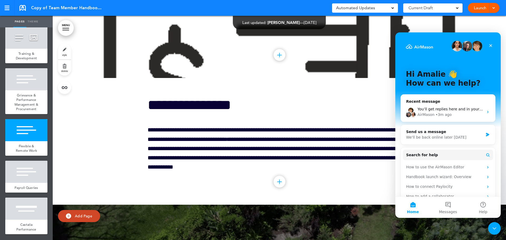
click at [31, 132] on div at bounding box center [26, 130] width 42 height 22
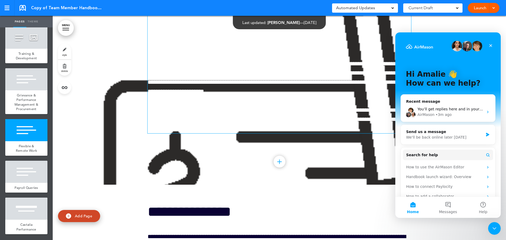
scroll to position [1624, 0]
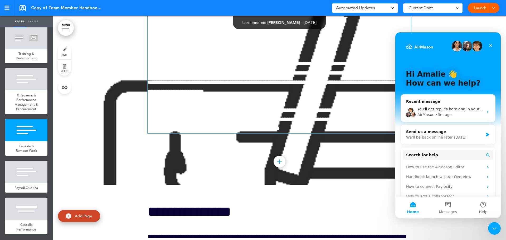
drag, startPoint x: 170, startPoint y: 62, endPoint x: 172, endPoint y: 57, distance: 5.1
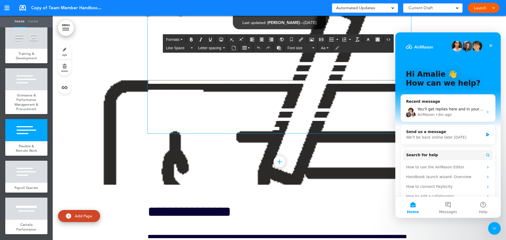
click at [118, 59] on div at bounding box center [280, 74] width 454 height 223
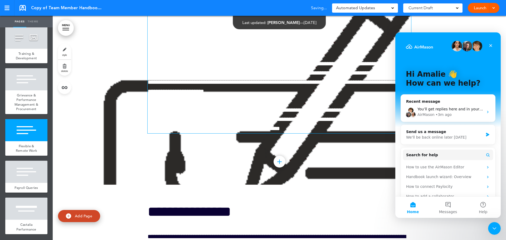
click at [270, 46] on span "**********" at bounding box center [209, 39] width 122 height 15
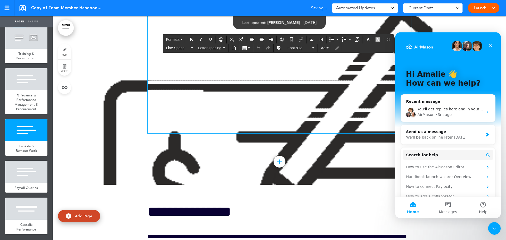
click at [269, 95] on span "**********" at bounding box center [277, 78] width 258 height 34
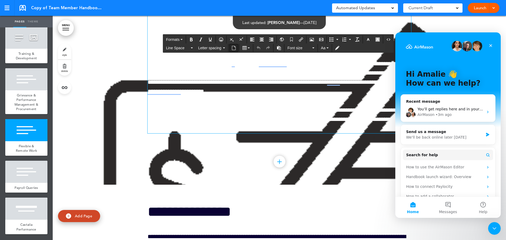
click at [233, 47] on icon "Insert document" at bounding box center [234, 48] width 4 height 4
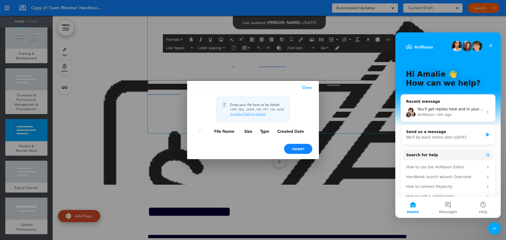
drag, startPoint x: 309, startPoint y: 87, endPoint x: 295, endPoint y: 83, distance: 14.0
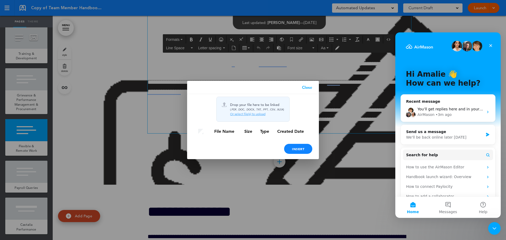
click at [309, 87] on link "Close" at bounding box center [307, 87] width 23 height 13
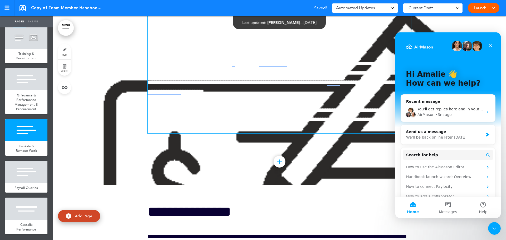
click at [306, 76] on div "**********" at bounding box center [280, 57] width 264 height 151
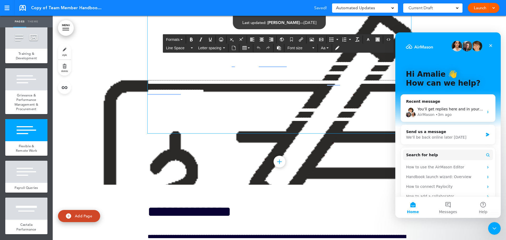
click at [308, 46] on h1 "**********" at bounding box center [280, 39] width 264 height 15
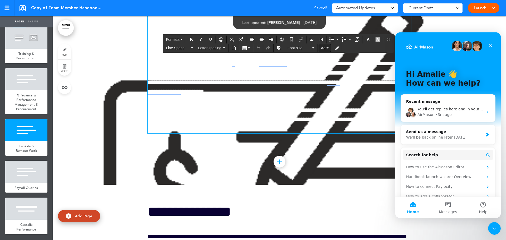
click at [328, 49] on button "Aa" at bounding box center [325, 47] width 12 height 7
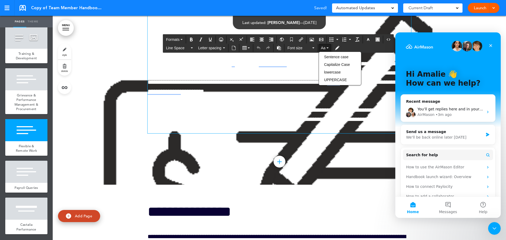
click at [270, 46] on span "**********" at bounding box center [209, 39] width 122 height 15
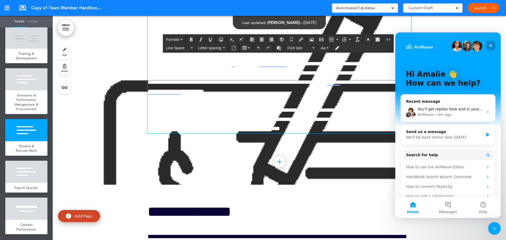
click at [491, 45] on icon "Close" at bounding box center [491, 46] width 4 height 4
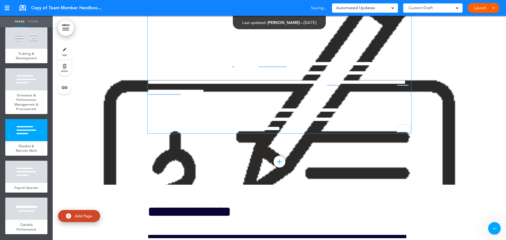
scroll to position [0, 0]
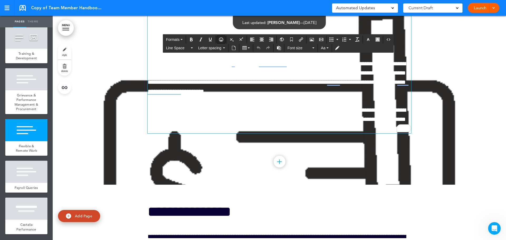
click at [221, 40] on icon "button" at bounding box center [221, 39] width 4 height 4
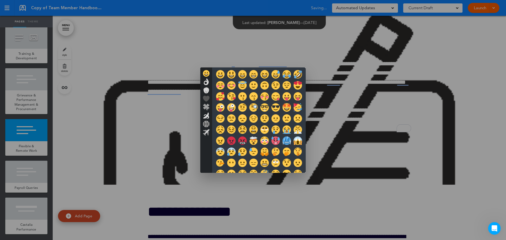
click at [122, 69] on div at bounding box center [253, 120] width 506 height 240
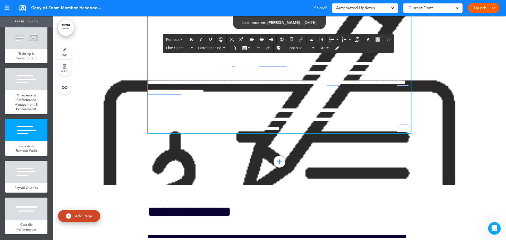
click at [241, 18] on h1 "To enrich screen reader interactions, please activate Accessibility in Grammarl…" at bounding box center [280, 0] width 264 height 36
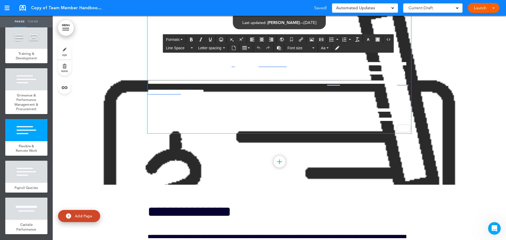
drag, startPoint x: 226, startPoint y: 104, endPoint x: 216, endPoint y: 97, distance: 12.9
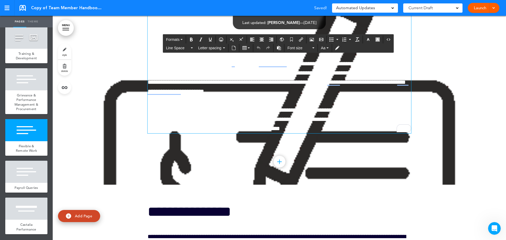
click at [227, 104] on div "**********" at bounding box center [280, 57] width 264 height 151
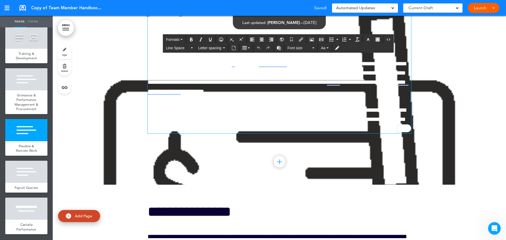
click at [247, 46] on span "**********" at bounding box center [209, 39] width 122 height 15
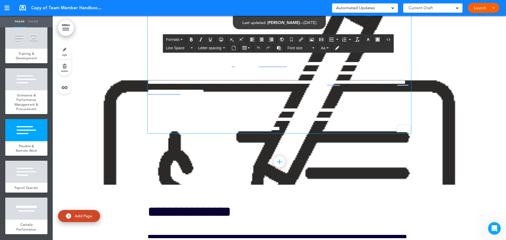
click at [174, 82] on div "**********" at bounding box center [280, 57] width 264 height 151
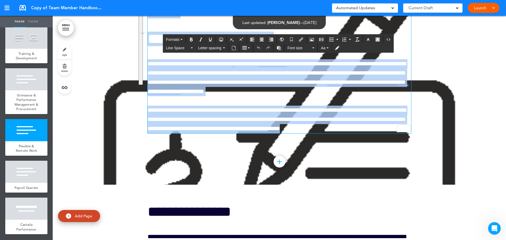
copy div "**********"
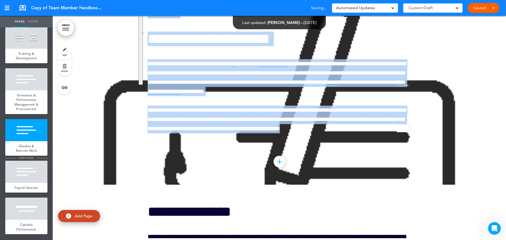
click at [22, 156] on span "add page" at bounding box center [26, 157] width 20 height 3
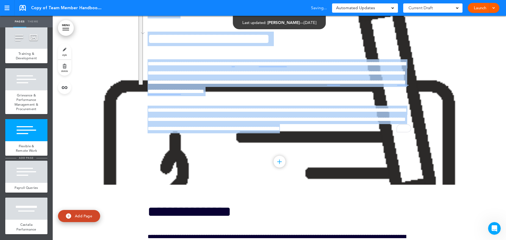
type input "********"
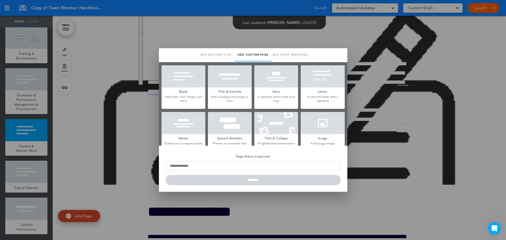
click at [192, 78] on div at bounding box center [184, 76] width 44 height 22
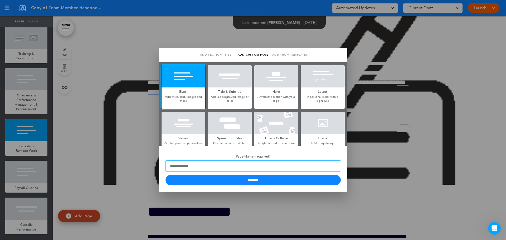
click at [190, 169] on input "Page Name (required)" at bounding box center [253, 166] width 175 height 10
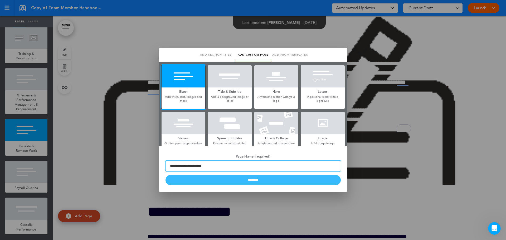
type input "**********"
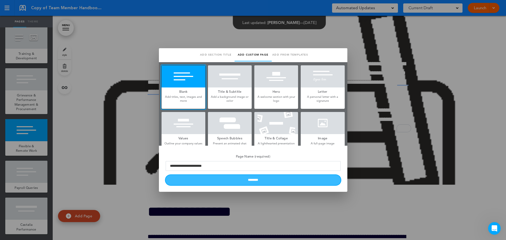
click at [243, 181] on input "********" at bounding box center [253, 180] width 175 height 10
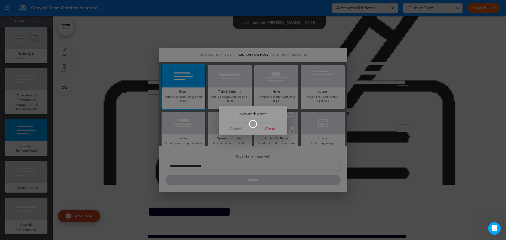
click at [249, 182] on div at bounding box center [253, 120] width 506 height 240
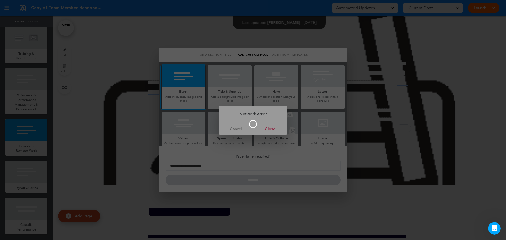
click at [271, 129] on span at bounding box center [253, 130] width 37 height 5
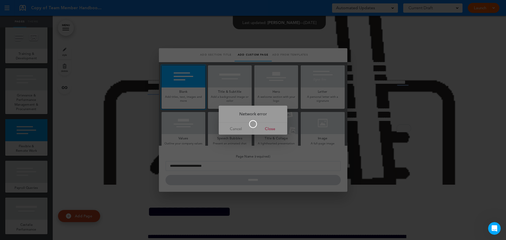
click at [269, 128] on span at bounding box center [253, 130] width 37 height 5
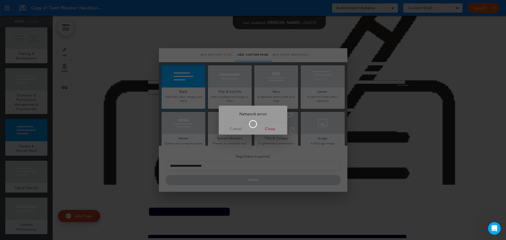
click at [270, 128] on span at bounding box center [253, 130] width 37 height 5
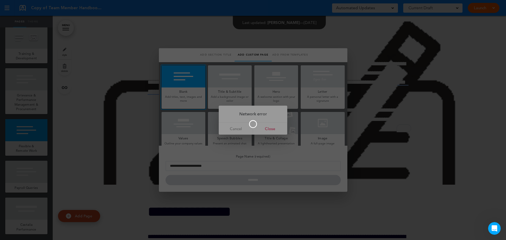
click at [267, 130] on span at bounding box center [253, 130] width 37 height 5
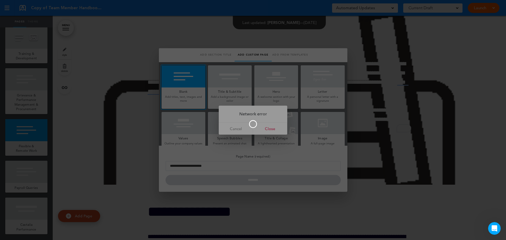
click at [270, 127] on div at bounding box center [253, 124] width 37 height 8
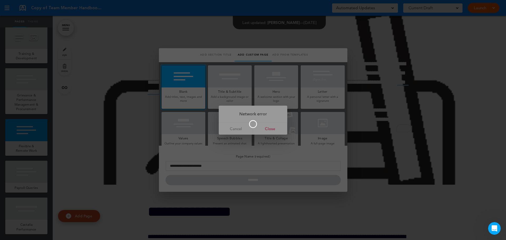
click at [270, 127] on div at bounding box center [253, 124] width 37 height 8
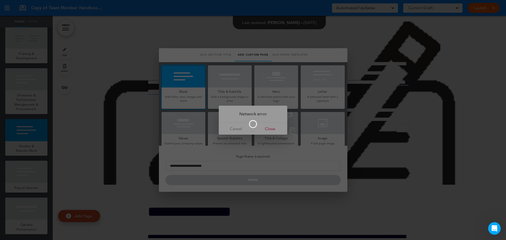
click at [235, 130] on span at bounding box center [253, 130] width 37 height 5
click at [299, 180] on div at bounding box center [253, 120] width 506 height 240
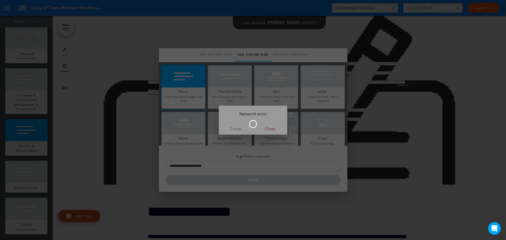
click at [272, 130] on div at bounding box center [253, 120] width 506 height 240
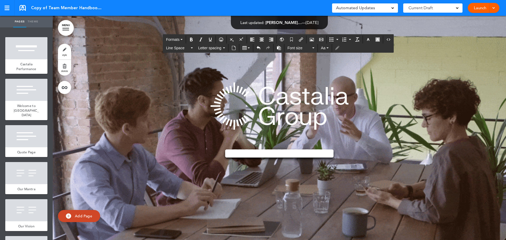
scroll to position [13449, 0]
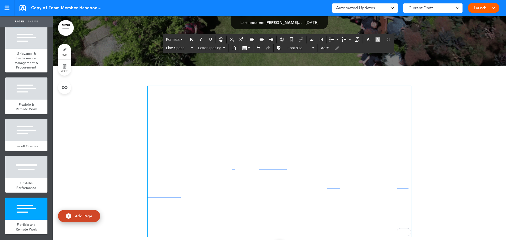
click at [234, 122] on h1 "To enrich screen reader interactions, please activate Accessibility in Grammarl…" at bounding box center [280, 104] width 264 height 36
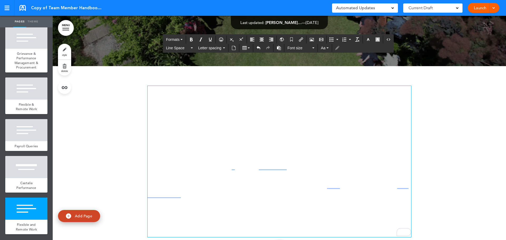
click at [165, 119] on img "To enrich screen reader interactions, please activate Accessibility in Grammarl…" at bounding box center [164, 102] width 33 height 33
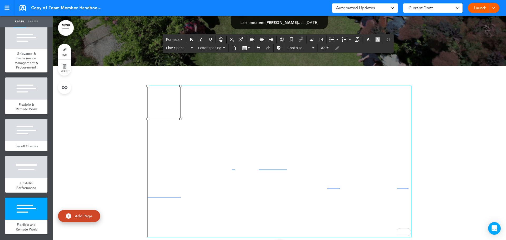
drag, startPoint x: 152, startPoint y: 143, endPoint x: 154, endPoint y: 146, distance: 3.2
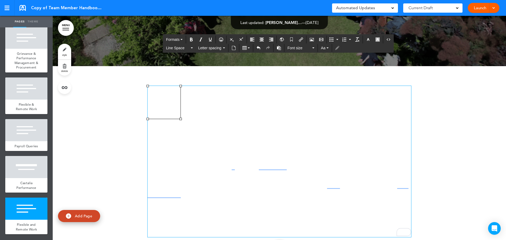
click at [154, 119] on img "To enrich screen reader interactions, please activate Accessibility in Grammarl…" at bounding box center [164, 102] width 33 height 33
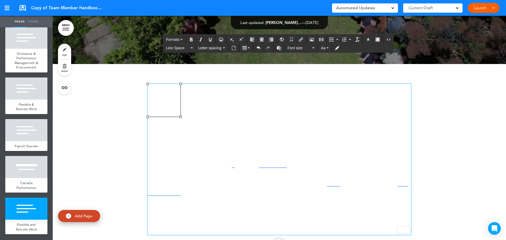
scroll to position [1665, 0]
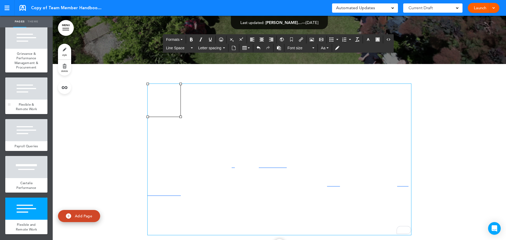
click at [26, 89] on div at bounding box center [26, 89] width 42 height 22
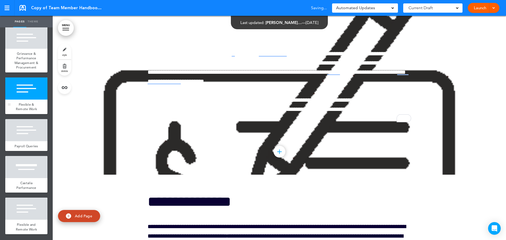
scroll to position [12981, 0]
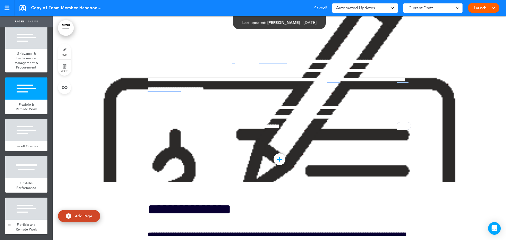
click at [37, 220] on div "Flexible and Remote Work" at bounding box center [26, 227] width 42 height 15
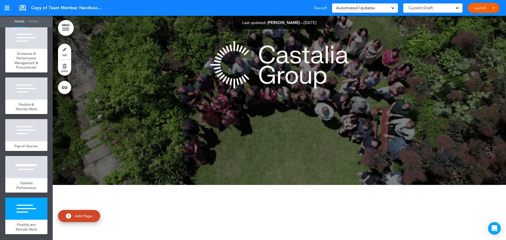
scroll to position [13532, 0]
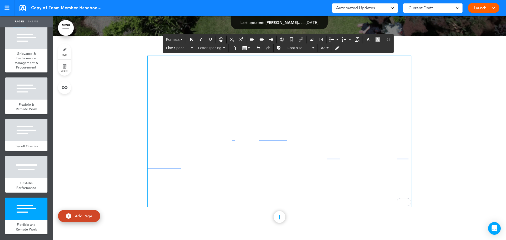
click at [168, 83] on img "To enrich screen reader interactions, please activate Accessibility in Grammarl…" at bounding box center [164, 72] width 33 height 33
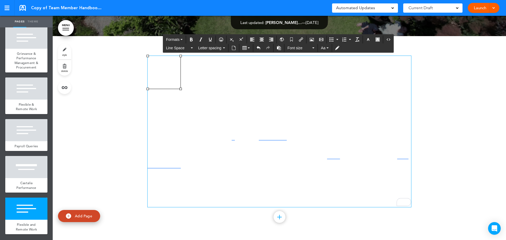
click at [168, 83] on img "To enrich screen reader interactions, please activate Accessibility in Grammarl…" at bounding box center [164, 72] width 33 height 33
click at [176, 123] on div "**********" at bounding box center [280, 131] width 264 height 151
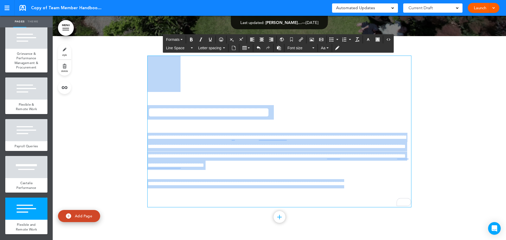
drag, startPoint x: 198, startPoint y: 65, endPoint x: 367, endPoint y: 177, distance: 202.4
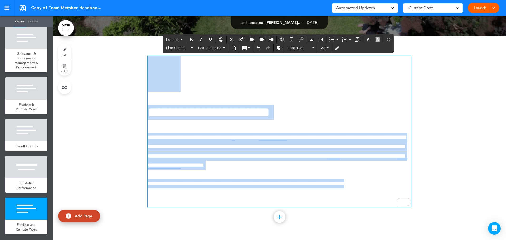
click at [367, 177] on div "**********" at bounding box center [280, 131] width 264 height 151
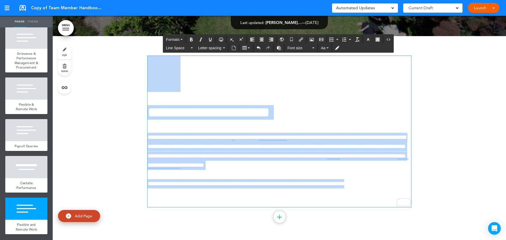
click at [46, 99] on ul "add page Castalia Performance add page Welcome to [GEOGRAPHIC_DATA] add page Qu…" at bounding box center [26, 133] width 53 height 213
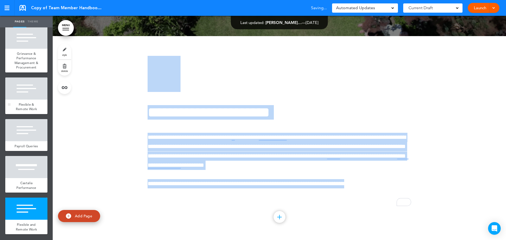
click at [31, 100] on div "Flexible & Remote Work" at bounding box center [26, 107] width 42 height 15
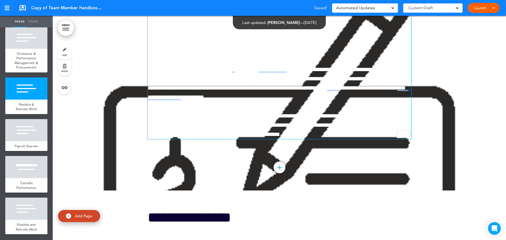
scroll to position [12981, 0]
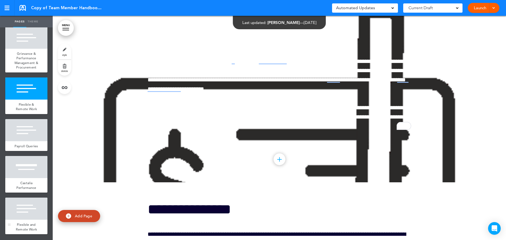
click at [27, 211] on div at bounding box center [26, 209] width 42 height 22
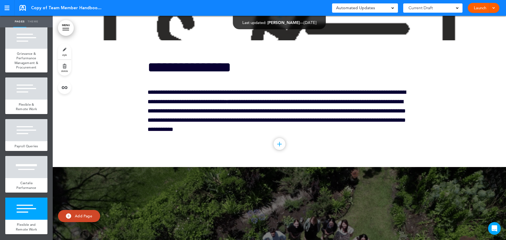
scroll to position [13532, 0]
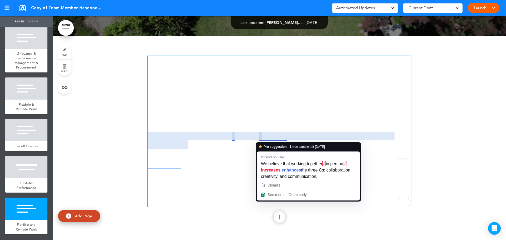
click at [189, 197] on p "**********" at bounding box center [280, 193] width 264 height 28
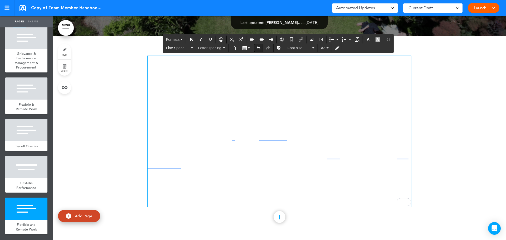
click at [257, 46] on icon "Undo" at bounding box center [259, 48] width 4 height 4
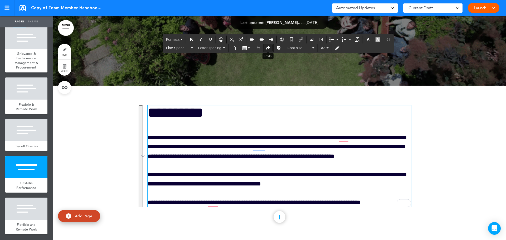
click at [268, 49] on icon "Redo" at bounding box center [268, 48] width 4 height 4
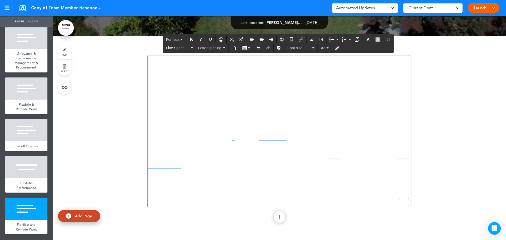
click at [151, 89] on img "To enrich screen reader interactions, please activate Accessibility in Grammarl…" at bounding box center [164, 72] width 33 height 33
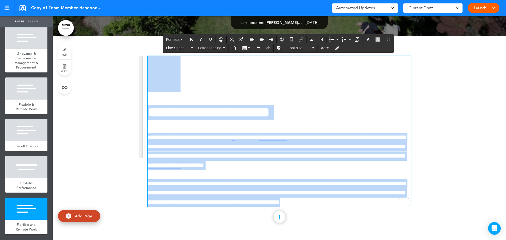
drag, startPoint x: 237, startPoint y: 180, endPoint x: 197, endPoint y: 140, distance: 56.7
click at [197, 92] on h1 "To enrich screen reader interactions, please activate Accessibility in Grammarl…" at bounding box center [280, 74] width 264 height 36
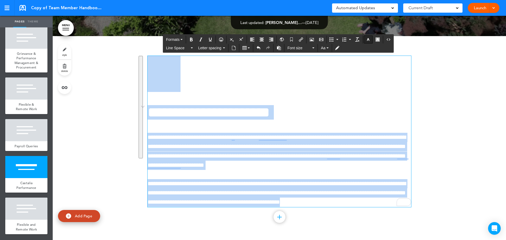
click at [370, 40] on icon "button" at bounding box center [368, 39] width 4 height 4
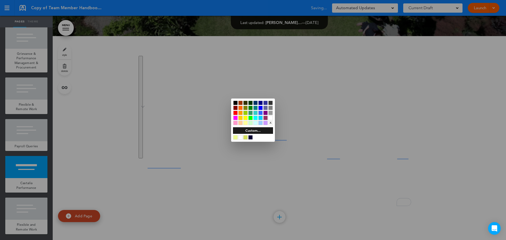
click at [252, 138] on div at bounding box center [250, 137] width 4 height 4
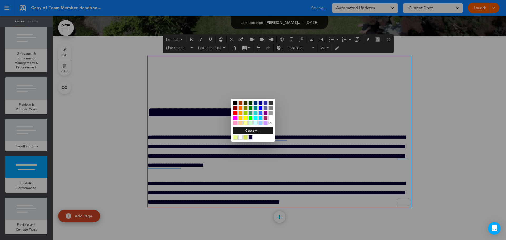
click at [345, 171] on div at bounding box center [253, 120] width 506 height 240
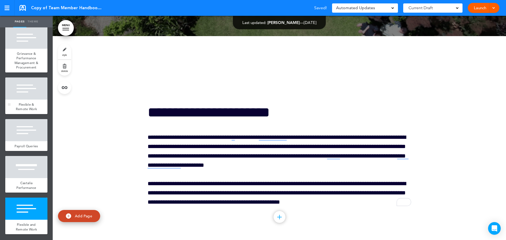
drag, startPoint x: 24, startPoint y: 88, endPoint x: 33, endPoint y: 98, distance: 12.9
click at [24, 88] on div at bounding box center [26, 89] width 42 height 22
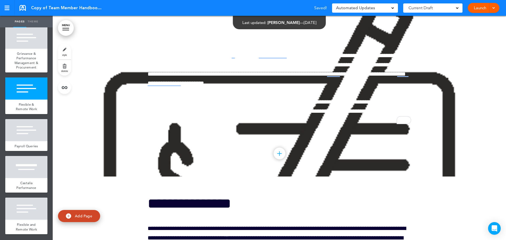
scroll to position [12981, 0]
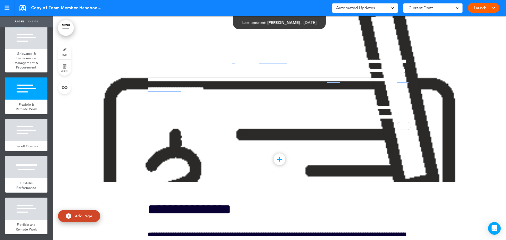
click at [65, 67] on link "delete" at bounding box center [64, 68] width 13 height 16
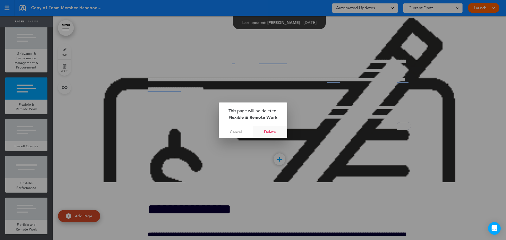
click at [268, 132] on link "Delete" at bounding box center [270, 132] width 34 height 12
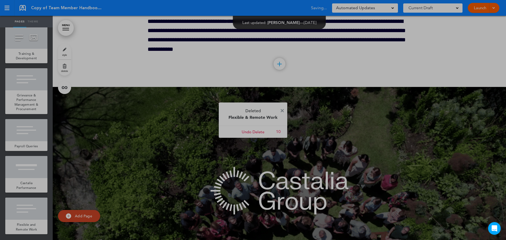
scroll to position [12760, 0]
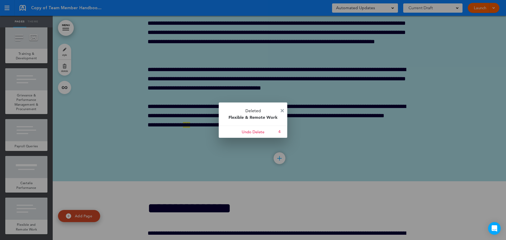
click at [282, 110] on img at bounding box center [282, 110] width 3 height 3
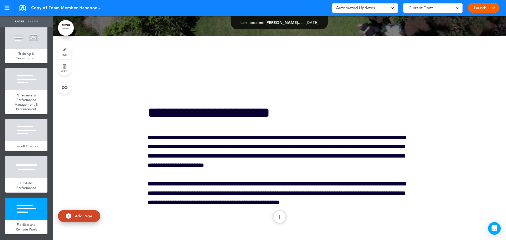
scroll to position [13311, 0]
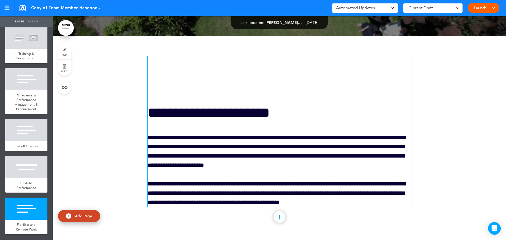
click at [193, 97] on div "**********" at bounding box center [280, 131] width 264 height 151
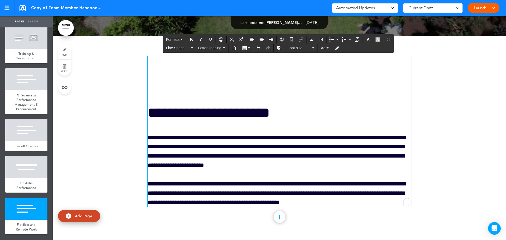
drag, startPoint x: 147, startPoint y: 89, endPoint x: 150, endPoint y: 86, distance: 4.1
click at [148, 88] on img "To enrich screen reader interactions, please activate Accessibility in Grammarl…" at bounding box center [164, 72] width 33 height 33
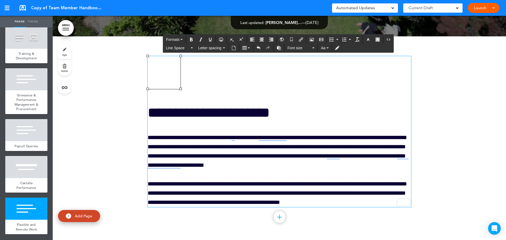
click at [156, 76] on img "To enrich screen reader interactions, please activate Accessibility in Grammarl…" at bounding box center [164, 72] width 33 height 33
drag, startPoint x: 156, startPoint y: 76, endPoint x: 247, endPoint y: 84, distance: 92.1
click at [249, 84] on h1 "To enrich screen reader interactions, please activate Accessibility in Grammarl…" at bounding box center [280, 74] width 264 height 36
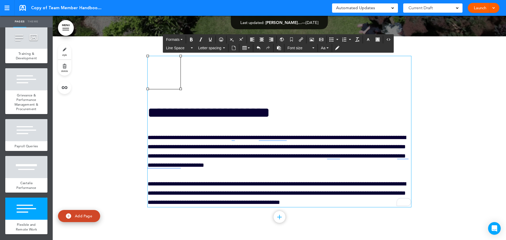
drag, startPoint x: 173, startPoint y: 80, endPoint x: 149, endPoint y: 76, distance: 25.1
click at [149, 76] on img "To enrich screen reader interactions, please activate Accessibility in Grammarl…" at bounding box center [164, 72] width 33 height 33
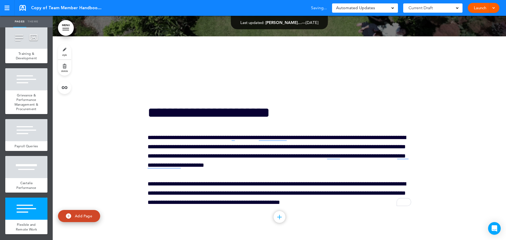
click at [61, 50] on link "style" at bounding box center [64, 52] width 13 height 16
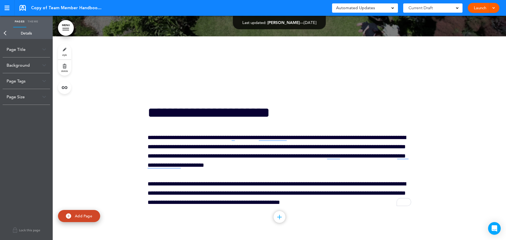
click at [22, 79] on div "Page Tags" at bounding box center [26, 81] width 47 height 16
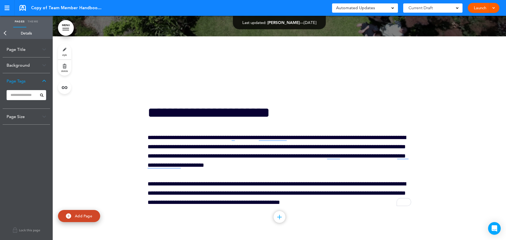
click at [22, 50] on div "Page Title" at bounding box center [26, 50] width 47 height 16
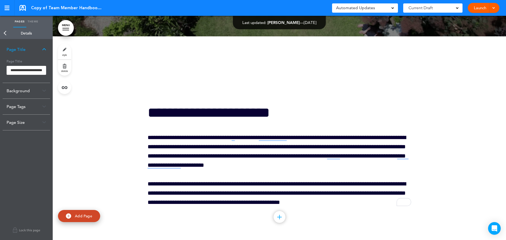
click at [23, 93] on div "Background" at bounding box center [26, 91] width 47 height 16
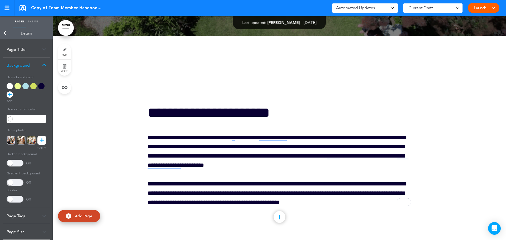
click at [43, 141] on icon at bounding box center [42, 140] width 4 height 9
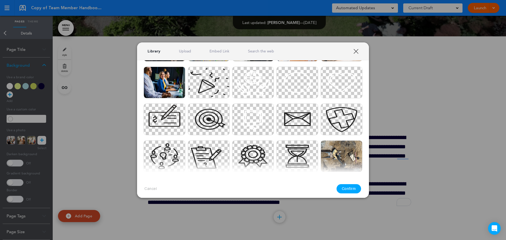
scroll to position [1055, 0]
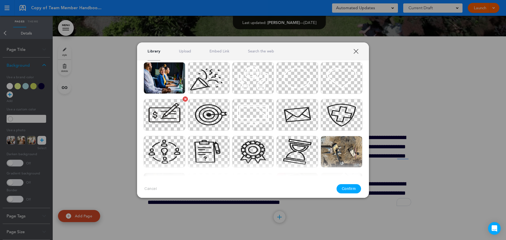
click at [165, 119] on img at bounding box center [165, 115] width 42 height 32
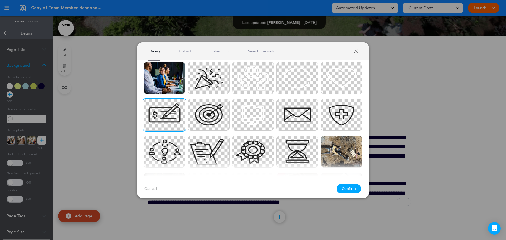
click at [346, 188] on button "Confirm" at bounding box center [349, 188] width 25 height 9
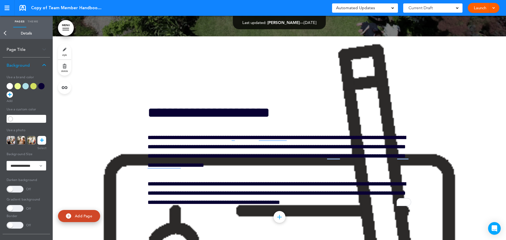
click at [119, 160] on div at bounding box center [280, 138] width 454 height 204
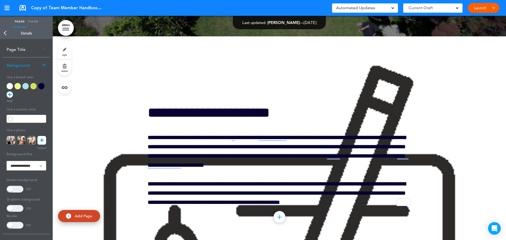
click at [119, 161] on div at bounding box center [280, 138] width 454 height 204
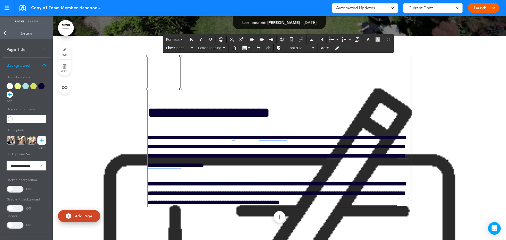
drag, startPoint x: 150, startPoint y: 61, endPoint x: 416, endPoint y: 195, distance: 298.0
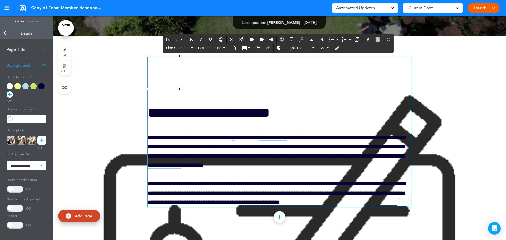
click at [417, 195] on div "**********" at bounding box center [280, 138] width 454 height 204
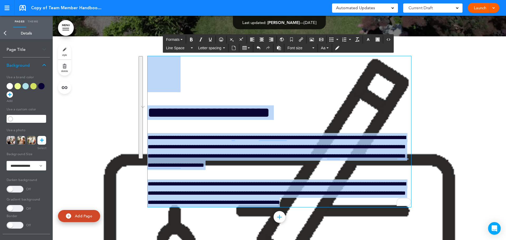
drag, startPoint x: 345, startPoint y: 204, endPoint x: 142, endPoint y: 58, distance: 250.4
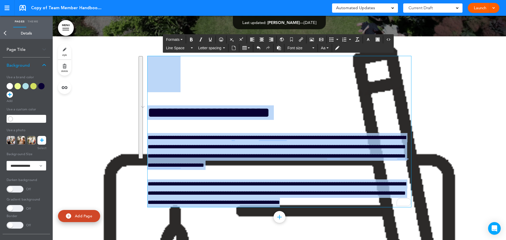
click at [142, 58] on div "**********" at bounding box center [280, 138] width 454 height 204
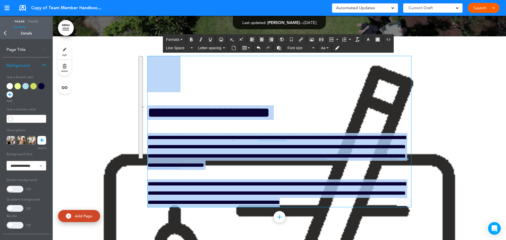
copy div "**********"
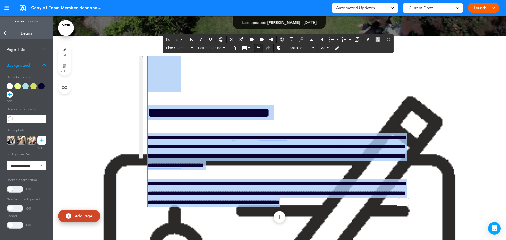
click at [257, 47] on icon "Undo" at bounding box center [259, 48] width 4 height 4
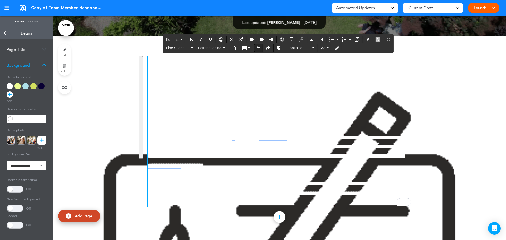
click at [258, 48] on icon "Undo" at bounding box center [259, 48] width 4 height 4
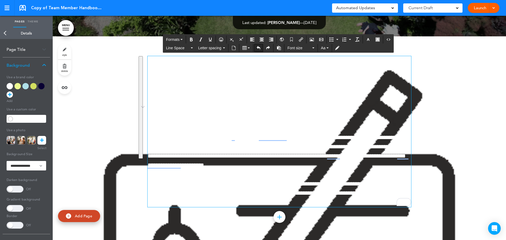
scroll to position [13263, 0]
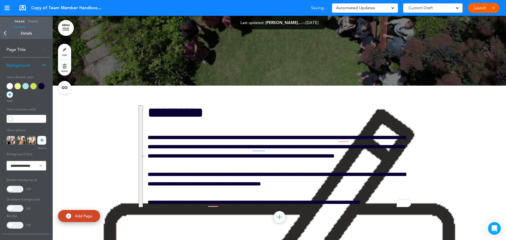
click at [5, 34] on link "Back" at bounding box center [5, 33] width 11 height 12
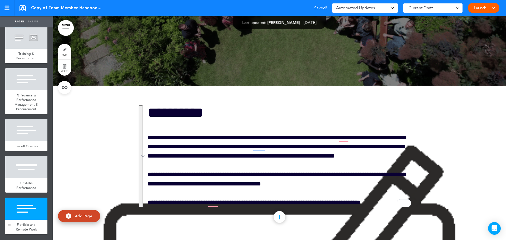
click at [25, 212] on div at bounding box center [26, 209] width 42 height 22
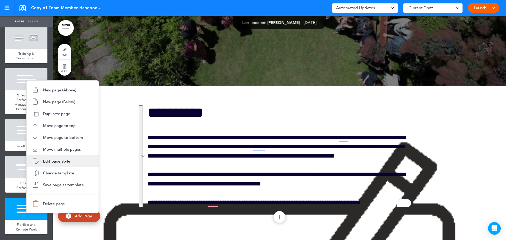
click at [55, 164] on li "Edit page style" at bounding box center [63, 161] width 72 height 12
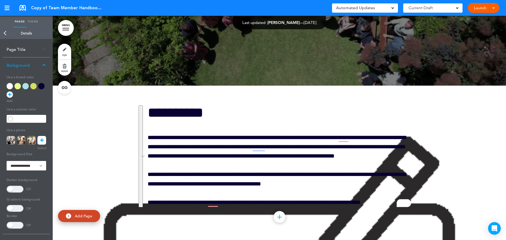
drag, startPoint x: 5, startPoint y: 33, endPoint x: 9, endPoint y: 47, distance: 14.1
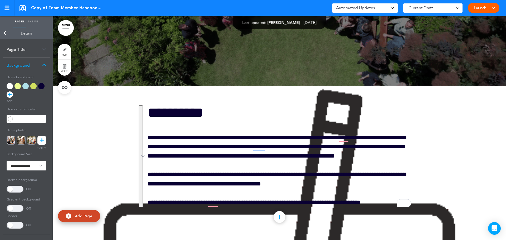
click at [5, 33] on link "Back" at bounding box center [5, 33] width 11 height 12
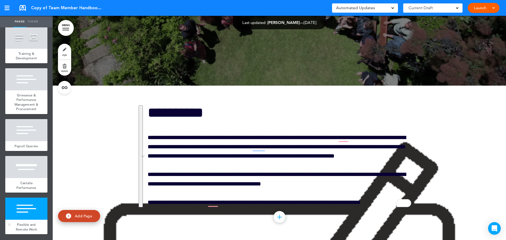
click at [35, 215] on div at bounding box center [26, 209] width 42 height 22
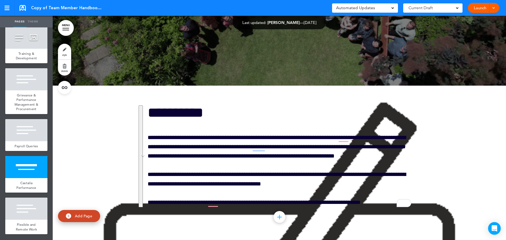
click at [65, 66] on link "delete" at bounding box center [64, 68] width 13 height 16
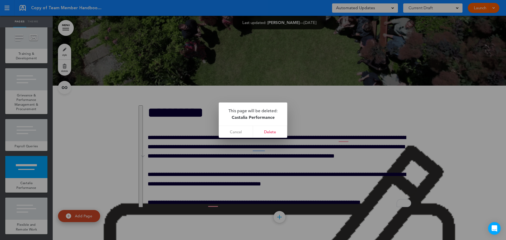
click at [27, 211] on div at bounding box center [253, 120] width 506 height 240
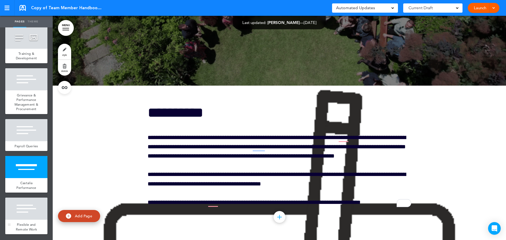
click at [28, 208] on div at bounding box center [26, 209] width 42 height 22
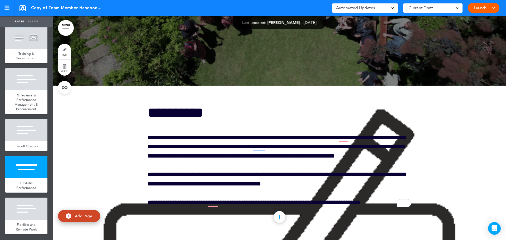
click at [65, 68] on link "delete" at bounding box center [64, 68] width 13 height 16
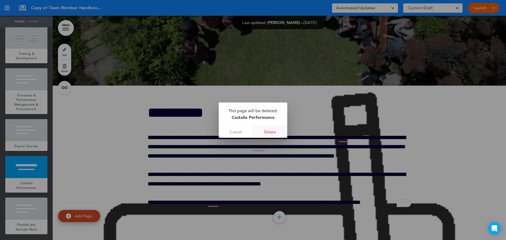
click at [267, 132] on link "Delete" at bounding box center [270, 132] width 34 height 12
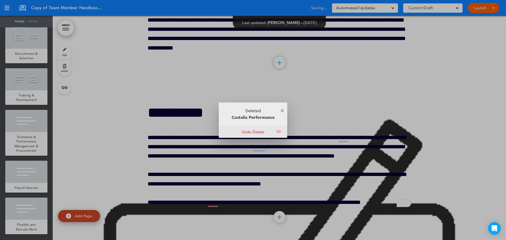
scroll to position [1582, 0]
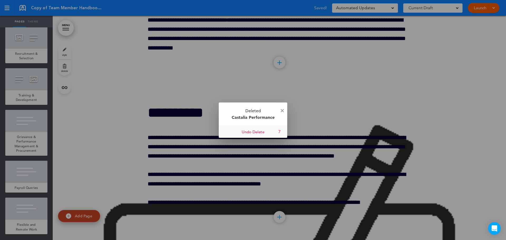
click at [258, 134] on link "Undo Delete" at bounding box center [253, 132] width 69 height 12
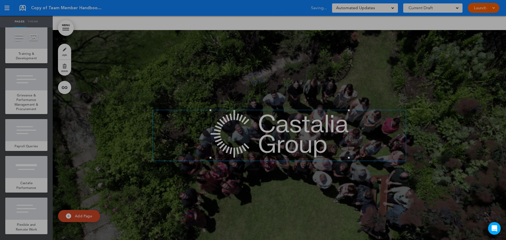
scroll to position [1624, 0]
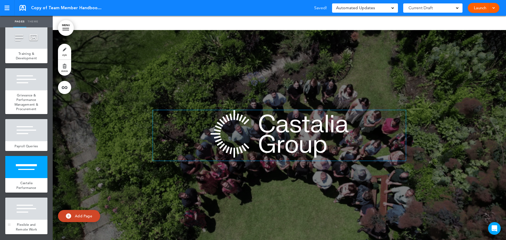
click at [26, 223] on span "Flexible and Remote Work" at bounding box center [26, 227] width 21 height 9
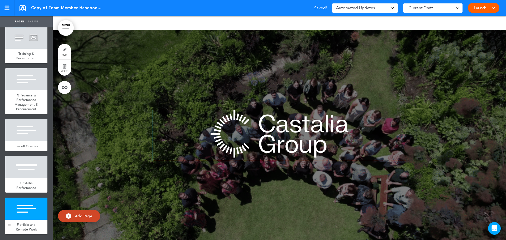
scroll to position [13263, 0]
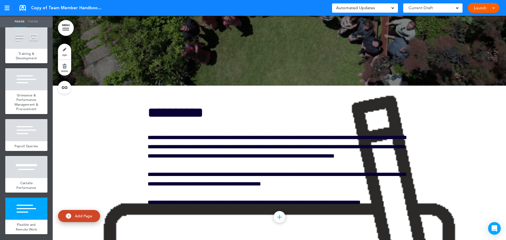
click at [65, 68] on link "delete" at bounding box center [64, 68] width 13 height 16
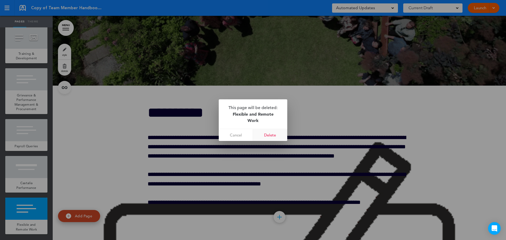
click at [271, 134] on link "Delete" at bounding box center [270, 135] width 34 height 12
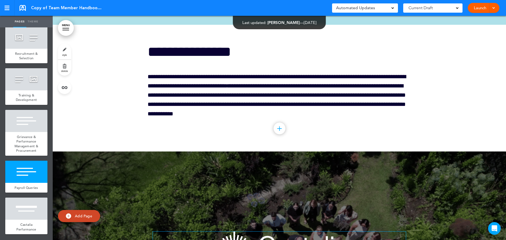
scroll to position [12923, 0]
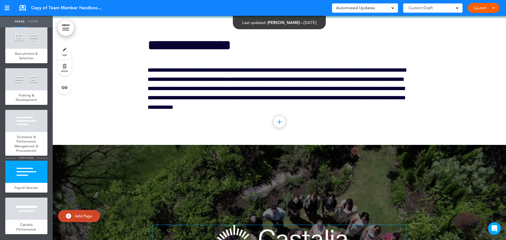
click at [32, 156] on span "add page" at bounding box center [26, 157] width 20 height 3
type input "********"
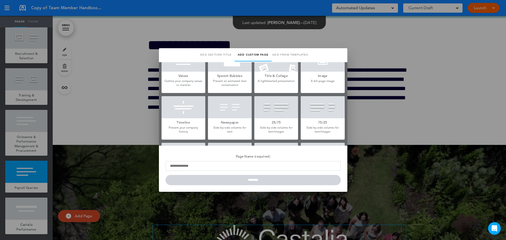
scroll to position [0, 0]
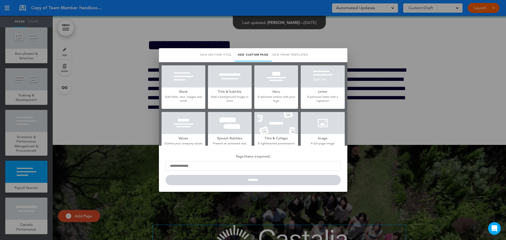
click at [228, 79] on div at bounding box center [230, 76] width 44 height 22
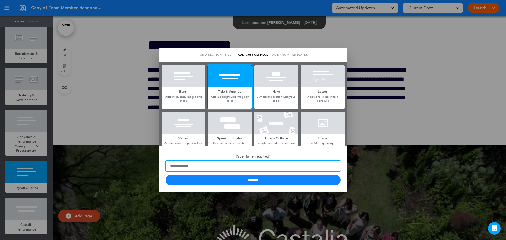
click at [193, 167] on input "Page Name (required)" at bounding box center [253, 166] width 175 height 10
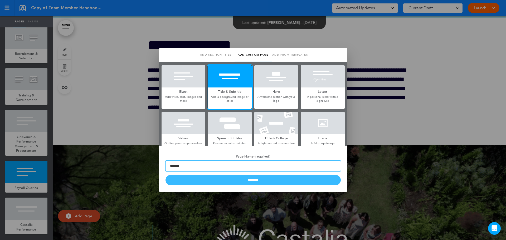
type input "**********"
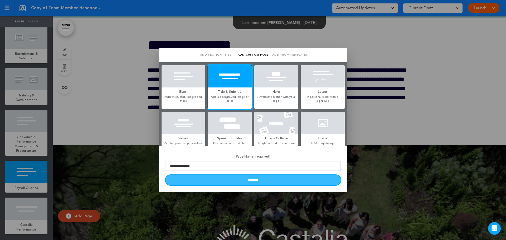
click at [232, 181] on input "********" at bounding box center [253, 180] width 175 height 10
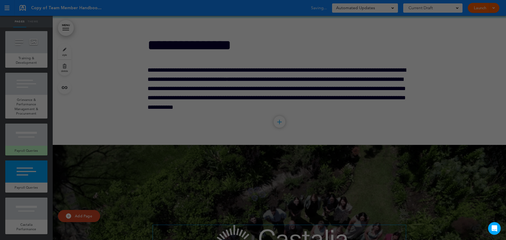
scroll to position [1624, 0]
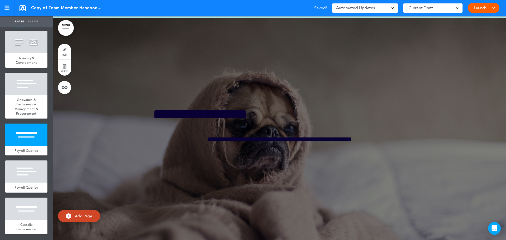
click at [168, 129] on div at bounding box center [280, 130] width 454 height 224
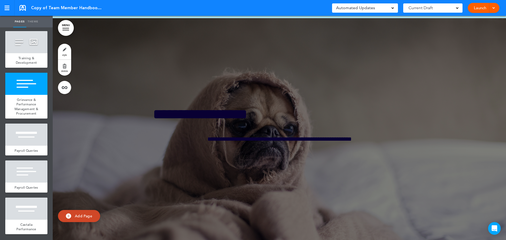
click at [64, 51] on link "style" at bounding box center [64, 52] width 13 height 16
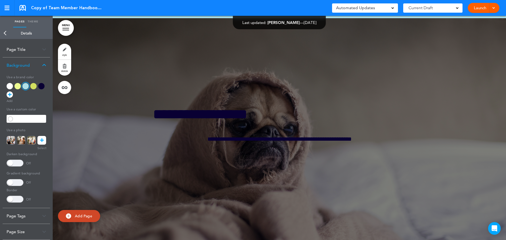
click at [18, 86] on div at bounding box center [18, 86] width 6 height 6
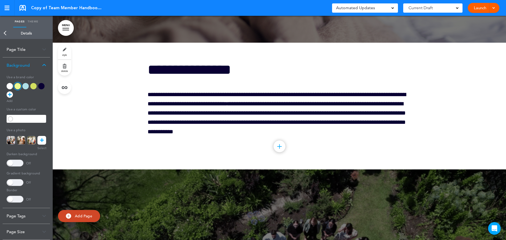
scroll to position [13108, 0]
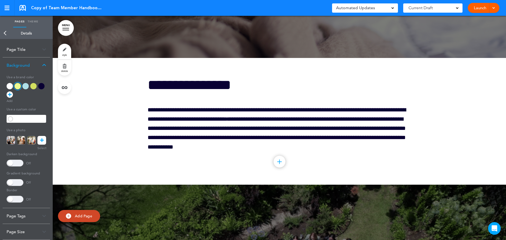
click at [109, 162] on div at bounding box center [280, 121] width 454 height 127
click at [88, 160] on div at bounding box center [280, 121] width 454 height 127
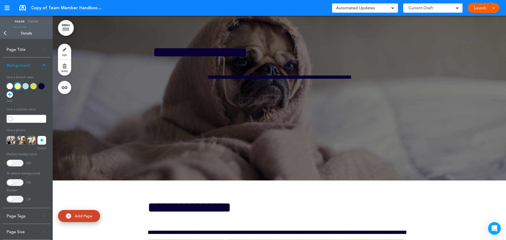
scroll to position [12976, 0]
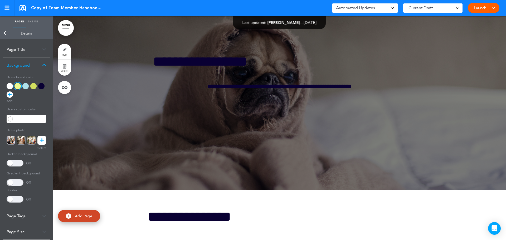
click at [113, 101] on div at bounding box center [280, 77] width 454 height 224
click at [44, 142] on link at bounding box center [41, 140] width 9 height 9
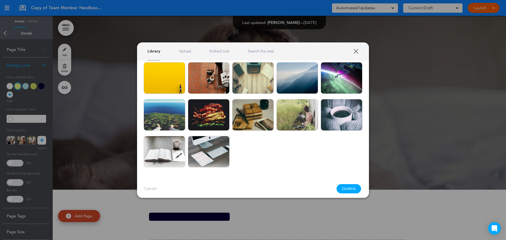
scroll to position [1797, 0]
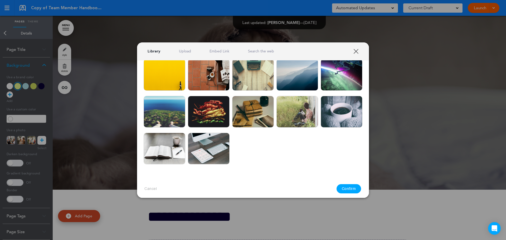
click at [22, 98] on div at bounding box center [253, 120] width 506 height 240
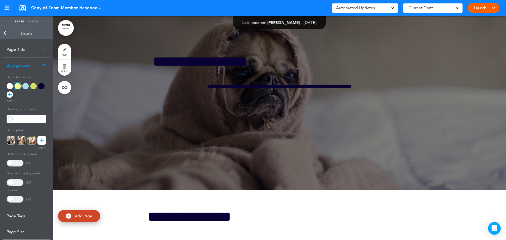
click at [34, 87] on div at bounding box center [33, 86] width 6 height 6
click at [25, 87] on div at bounding box center [25, 86] width 6 height 6
click at [9, 96] on icon at bounding box center [10, 95] width 4 height 6
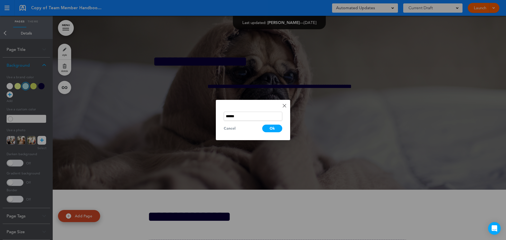
click at [221, 128] on div "Done Change color ****** Cancel Ok" at bounding box center [253, 120] width 74 height 40
click at [231, 125] on div "Cancel Ok" at bounding box center [253, 129] width 59 height 8
click at [285, 106] on link "Done" at bounding box center [285, 106] width 4 height 4
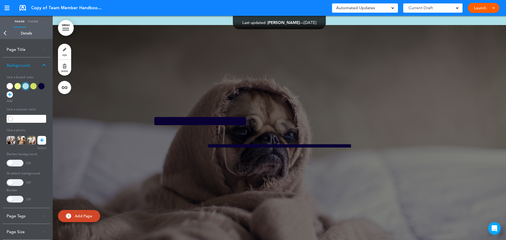
scroll to position [12949, 0]
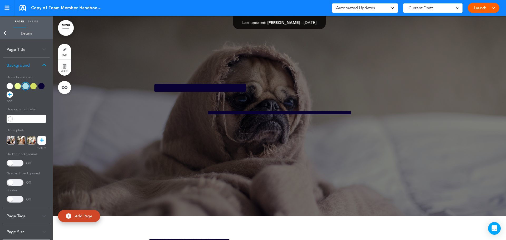
click at [118, 89] on div at bounding box center [280, 104] width 454 height 224
click at [7, 34] on link "Back" at bounding box center [5, 33] width 11 height 12
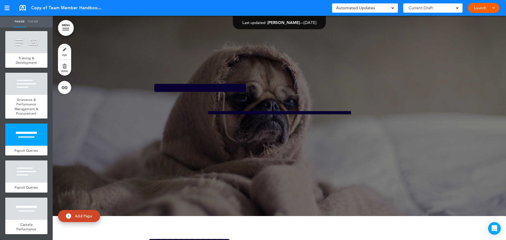
click at [66, 51] on link "style" at bounding box center [64, 52] width 13 height 16
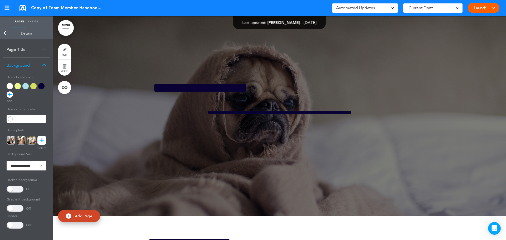
click at [11, 86] on div at bounding box center [10, 86] width 6 height 6
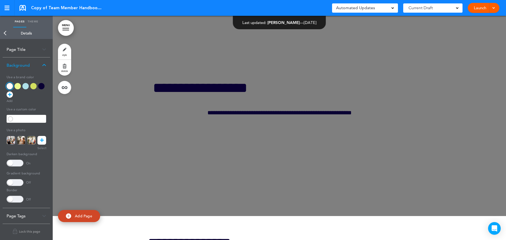
click at [17, 84] on div at bounding box center [18, 86] width 6 height 6
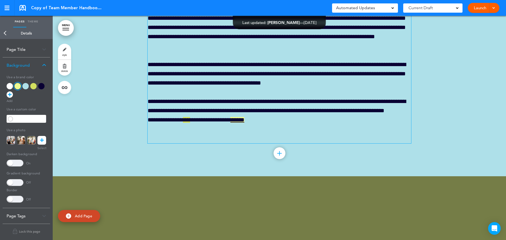
scroll to position [12897, 0]
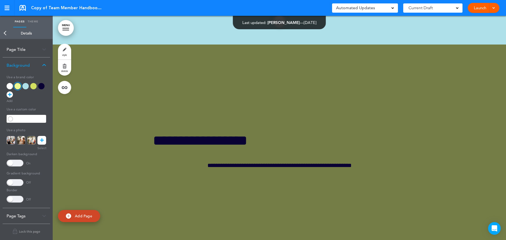
click at [10, 84] on div at bounding box center [10, 86] width 6 height 6
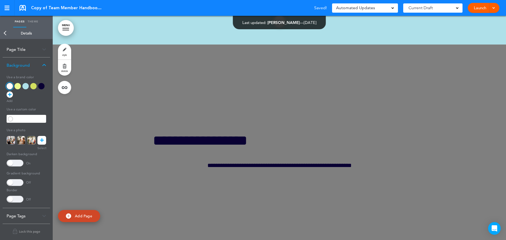
click at [11, 87] on div at bounding box center [10, 86] width 6 height 6
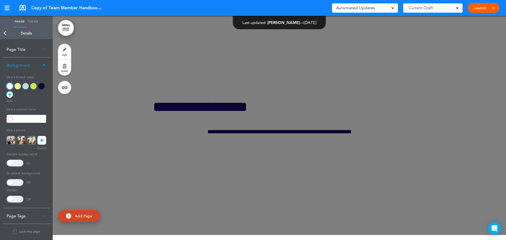
scroll to position [13029, 0]
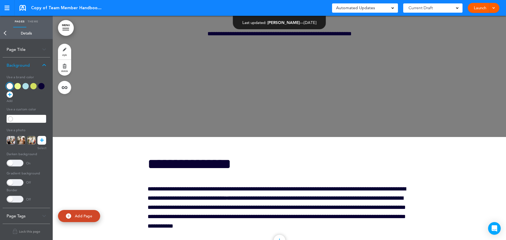
click at [5, 33] on link "Back" at bounding box center [5, 33] width 11 height 12
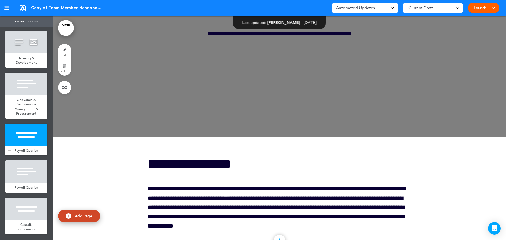
click at [25, 129] on div at bounding box center [26, 135] width 42 height 22
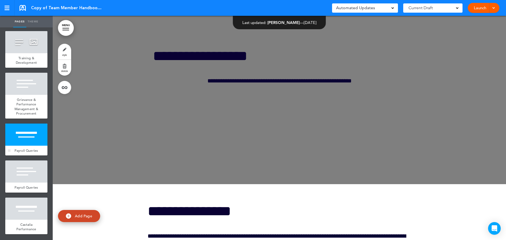
scroll to position [12981, 0]
click at [65, 70] on span "delete" at bounding box center [64, 70] width 7 height 3
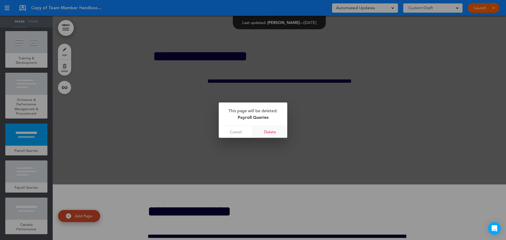
click at [272, 134] on link "Delete" at bounding box center [270, 132] width 34 height 12
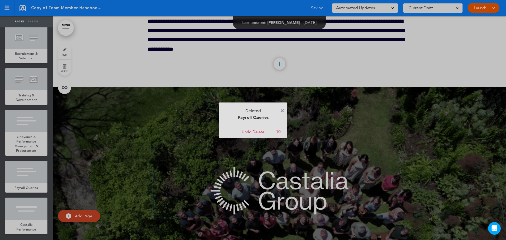
scroll to position [12757, 0]
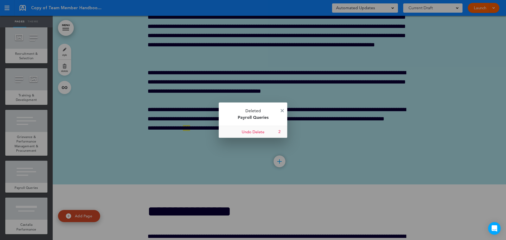
click at [248, 132] on link "Undo Delete" at bounding box center [253, 132] width 69 height 12
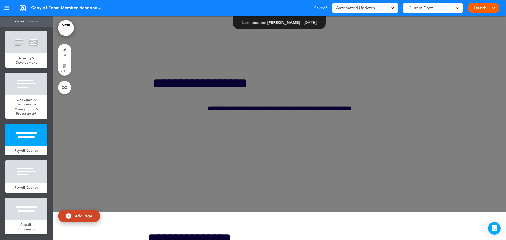
scroll to position [12994, 0]
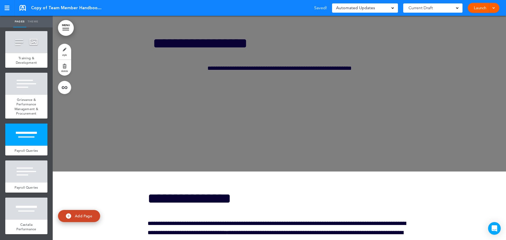
click at [130, 106] on div at bounding box center [280, 59] width 454 height 224
click at [132, 106] on div at bounding box center [280, 59] width 454 height 224
click at [65, 68] on link "delete" at bounding box center [64, 68] width 13 height 16
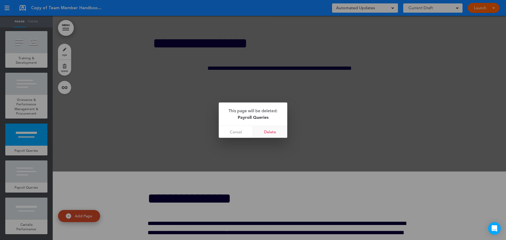
click at [271, 132] on link "Delete" at bounding box center [270, 132] width 34 height 12
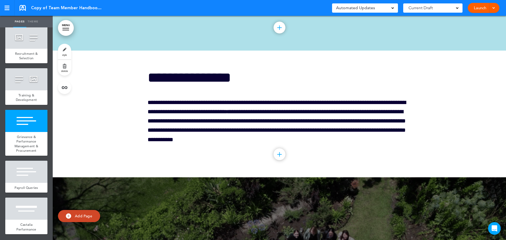
scroll to position [12901, 0]
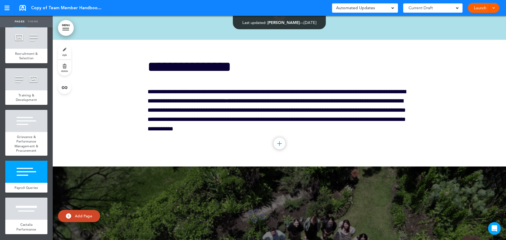
click at [99, 120] on div at bounding box center [280, 103] width 454 height 127
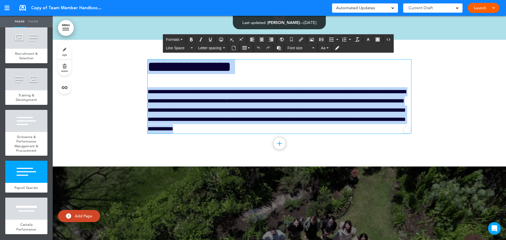
drag, startPoint x: 147, startPoint y: 119, endPoint x: 221, endPoint y: 155, distance: 82.2
click at [328, 134] on div "**********" at bounding box center [280, 97] width 264 height 74
copy div "**********"
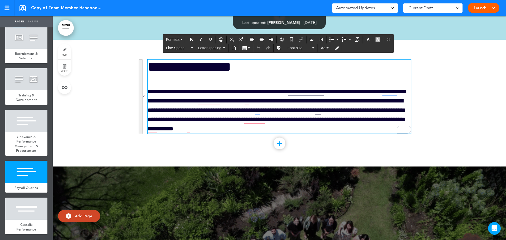
click at [95, 111] on div at bounding box center [280, 103] width 454 height 127
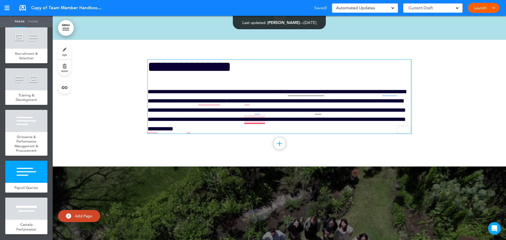
click at [250, 132] on link "**********" at bounding box center [277, 115] width 258 height 34
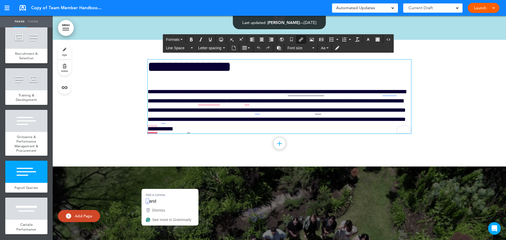
click at [151, 132] on link "**********" at bounding box center [277, 115] width 258 height 34
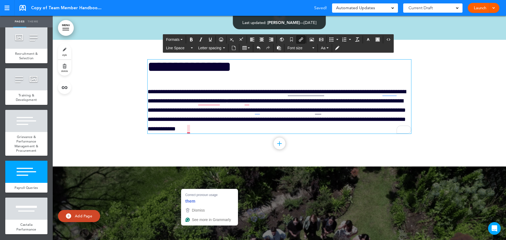
click at [185, 132] on link "**********" at bounding box center [277, 115] width 258 height 34
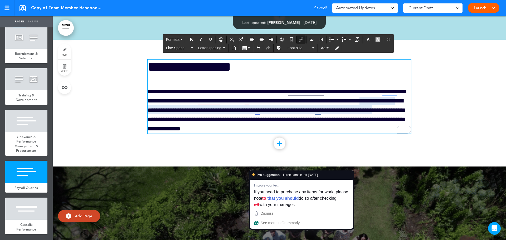
click at [255, 132] on link "**********" at bounding box center [277, 115] width 258 height 34
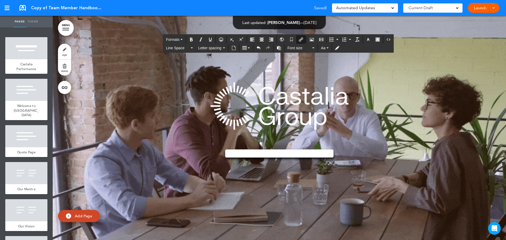
scroll to position [12901, 0]
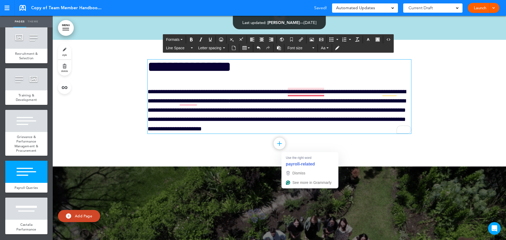
click at [298, 134] on p "**********" at bounding box center [280, 110] width 264 height 46
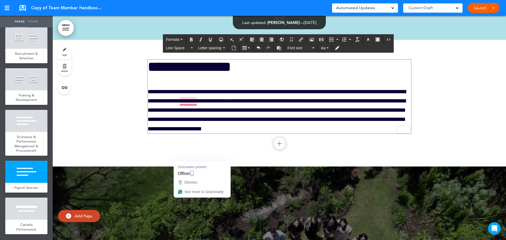
click at [187, 134] on p "**********" at bounding box center [280, 110] width 264 height 46
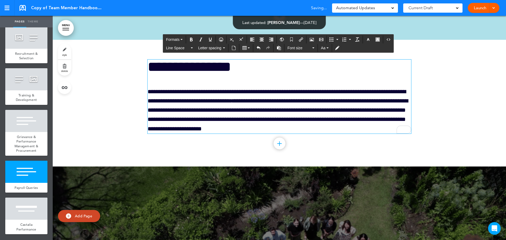
click at [96, 142] on div at bounding box center [280, 103] width 454 height 127
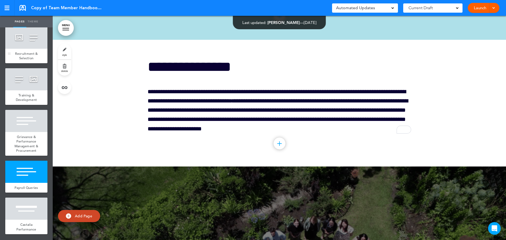
scroll to position [1582, 0]
click at [106, 138] on div at bounding box center [280, 103] width 454 height 127
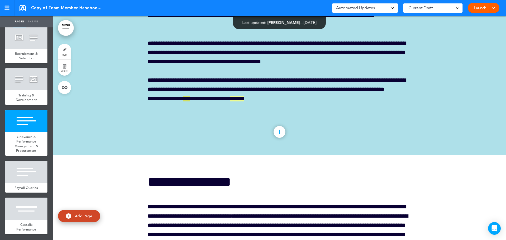
scroll to position [12770, 0]
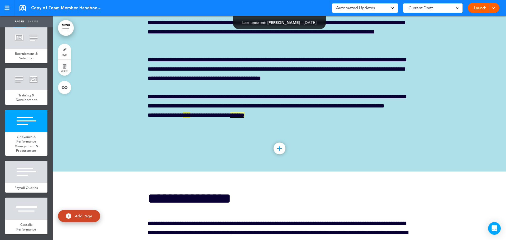
click at [119, 162] on div at bounding box center [280, 32] width 454 height 278
click at [22, 9] on link at bounding box center [23, 8] width 6 height 6
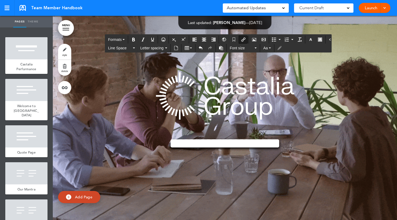
scroll to position [12743, 0]
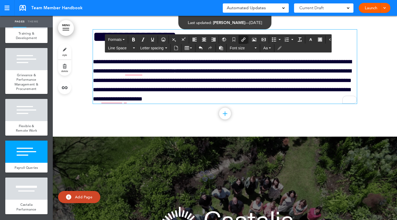
click at [122, 102] on link "**********" at bounding box center [222, 85] width 258 height 34
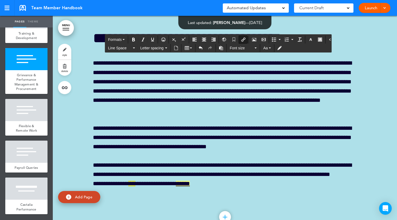
scroll to position [1644, 0]
